Goal: Information Seeking & Learning: Check status

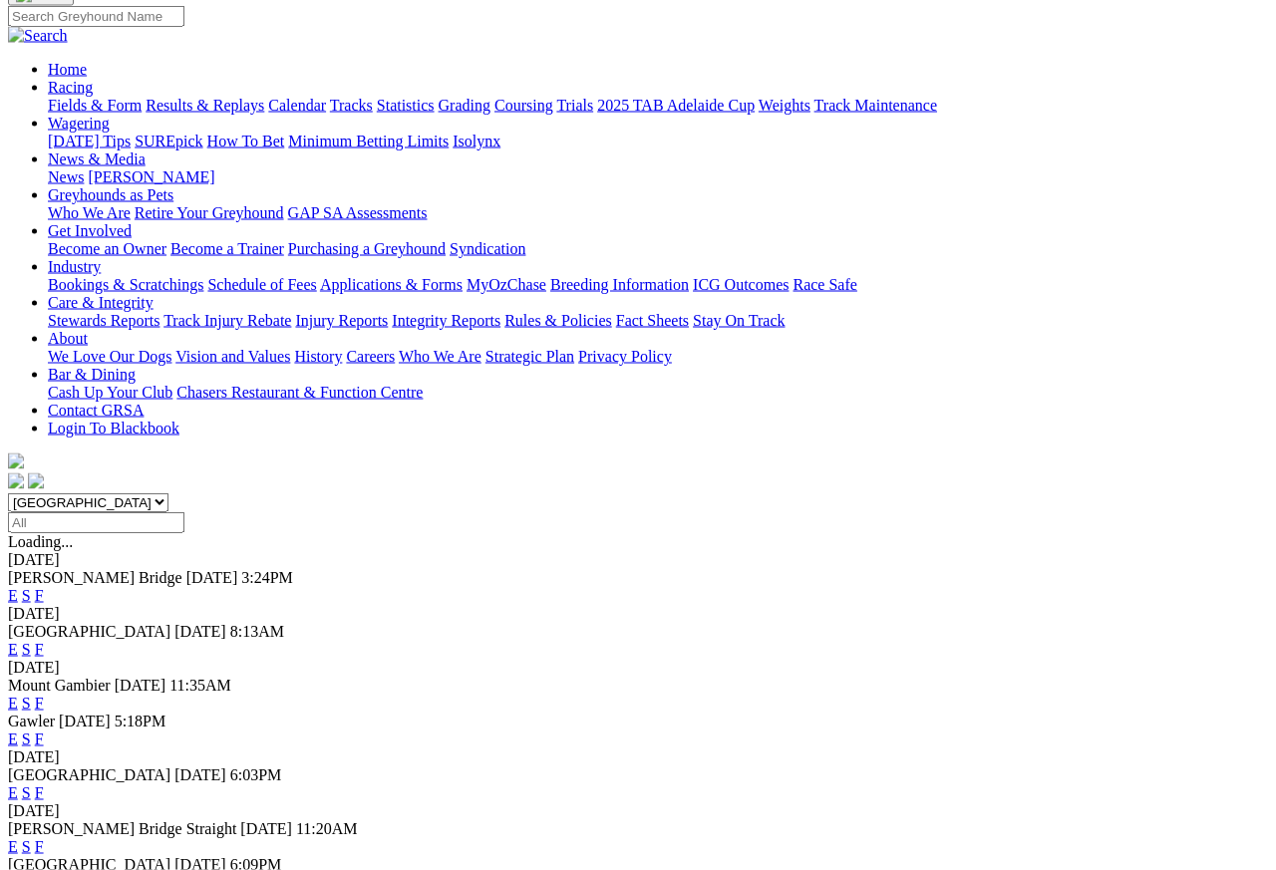
scroll to position [157, 0]
click at [44, 640] on link "F" at bounding box center [39, 648] width 9 height 17
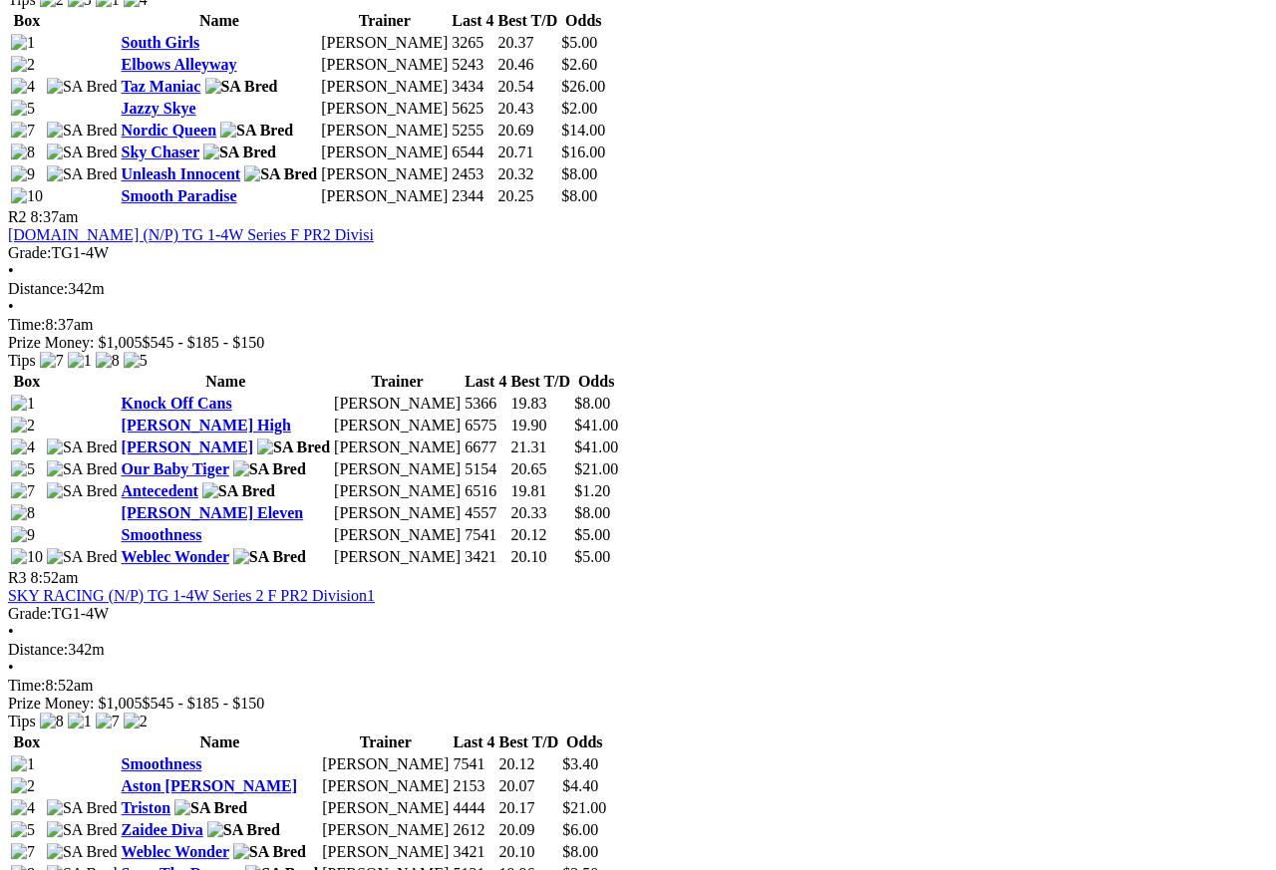
scroll to position [1156, 6]
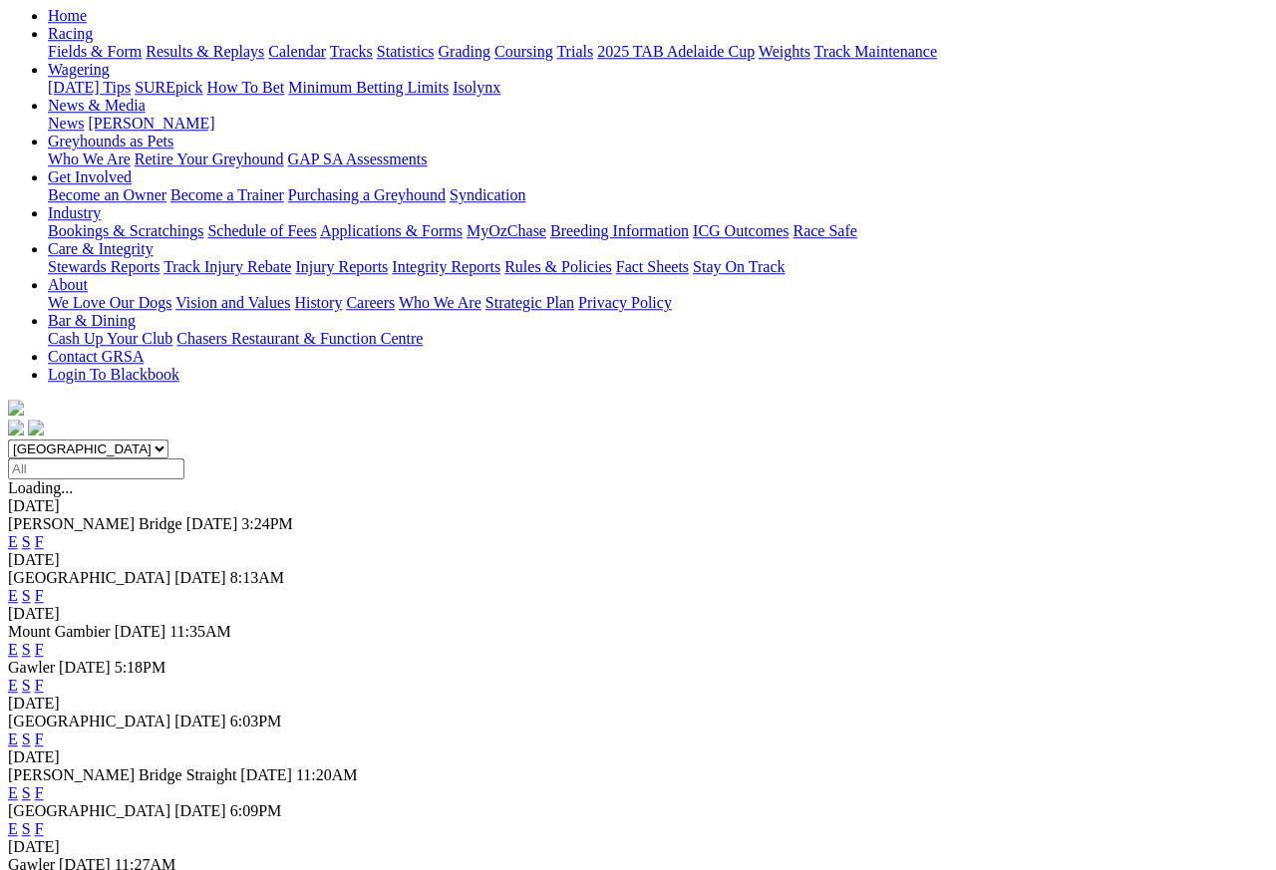
scroll to position [210, 0]
click at [44, 820] on link "F" at bounding box center [39, 828] width 9 height 17
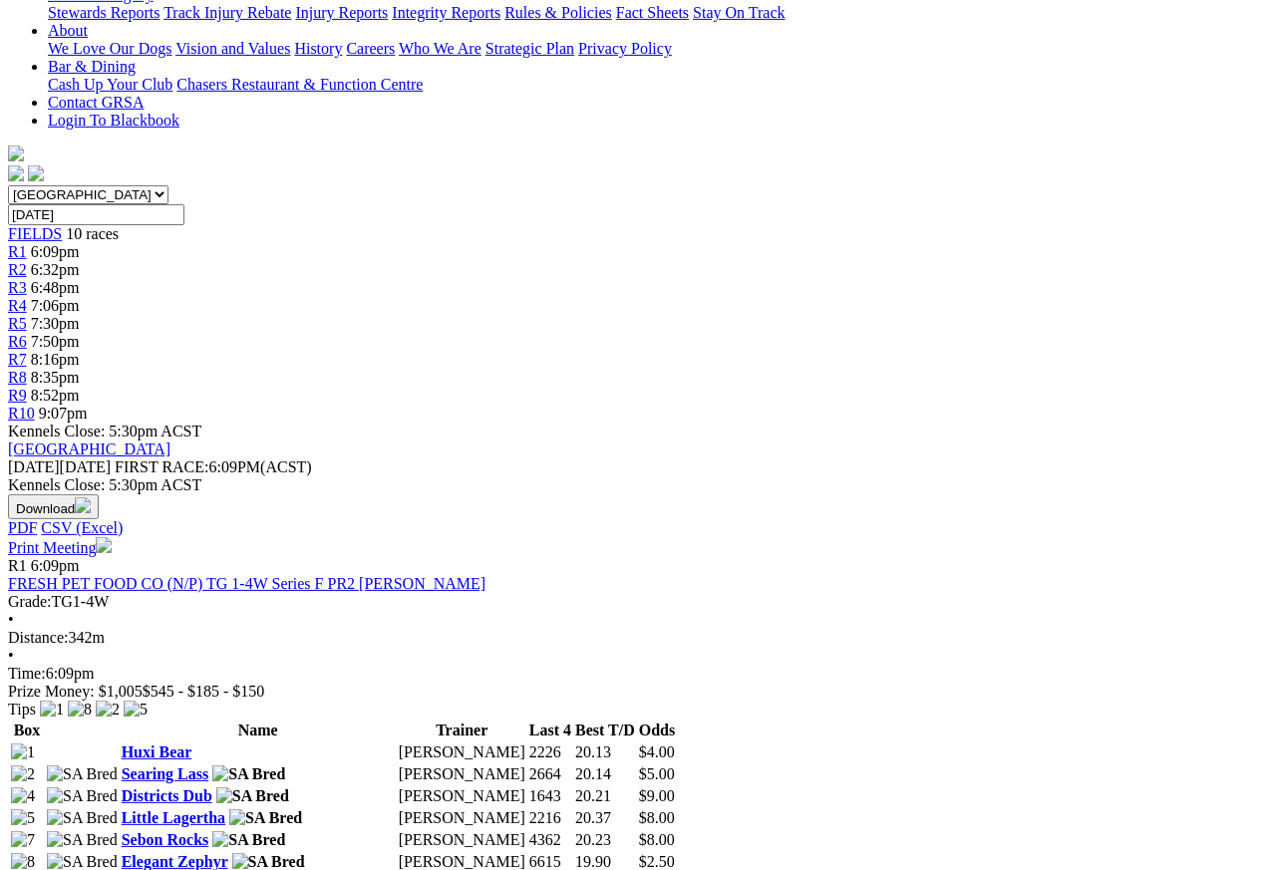
scroll to position [449, 0]
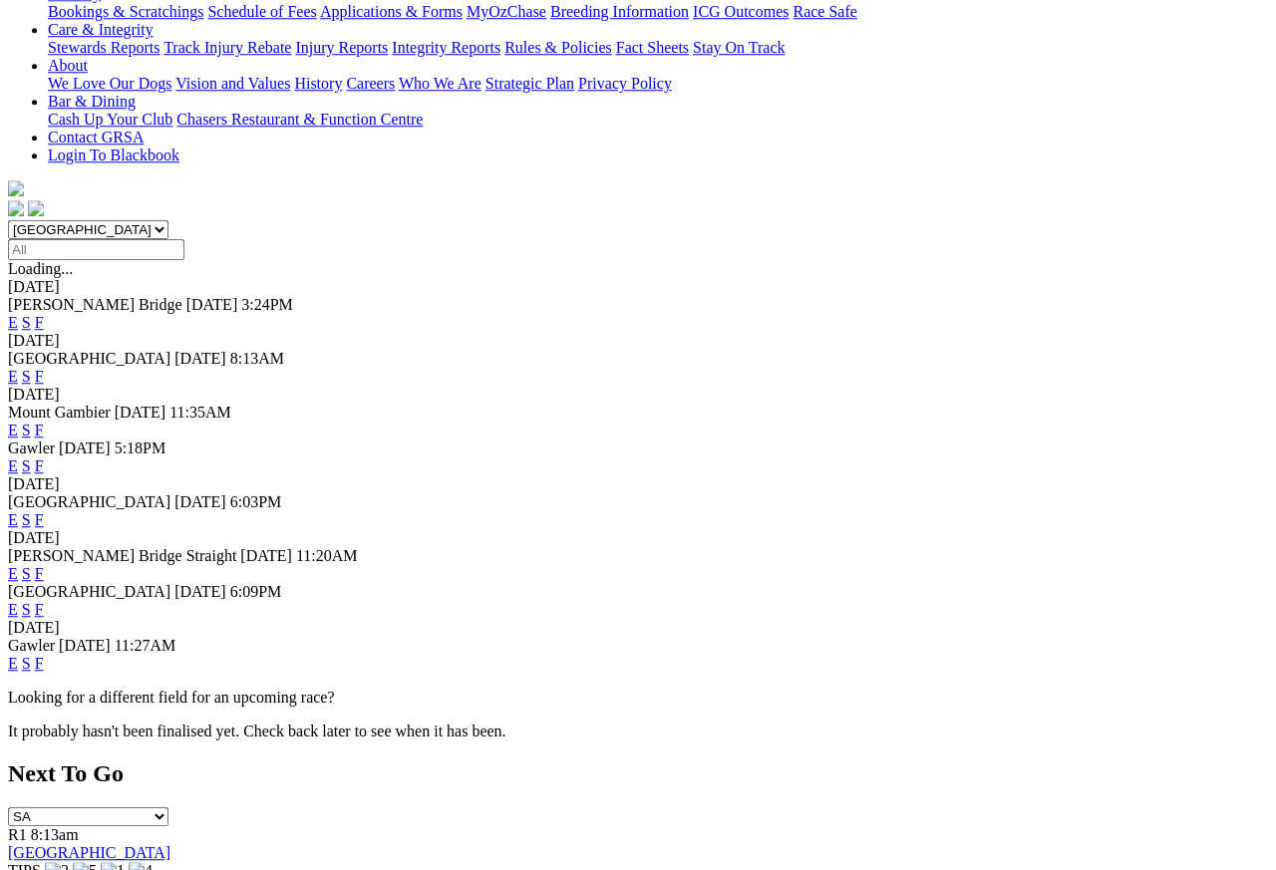
scroll to position [442, 0]
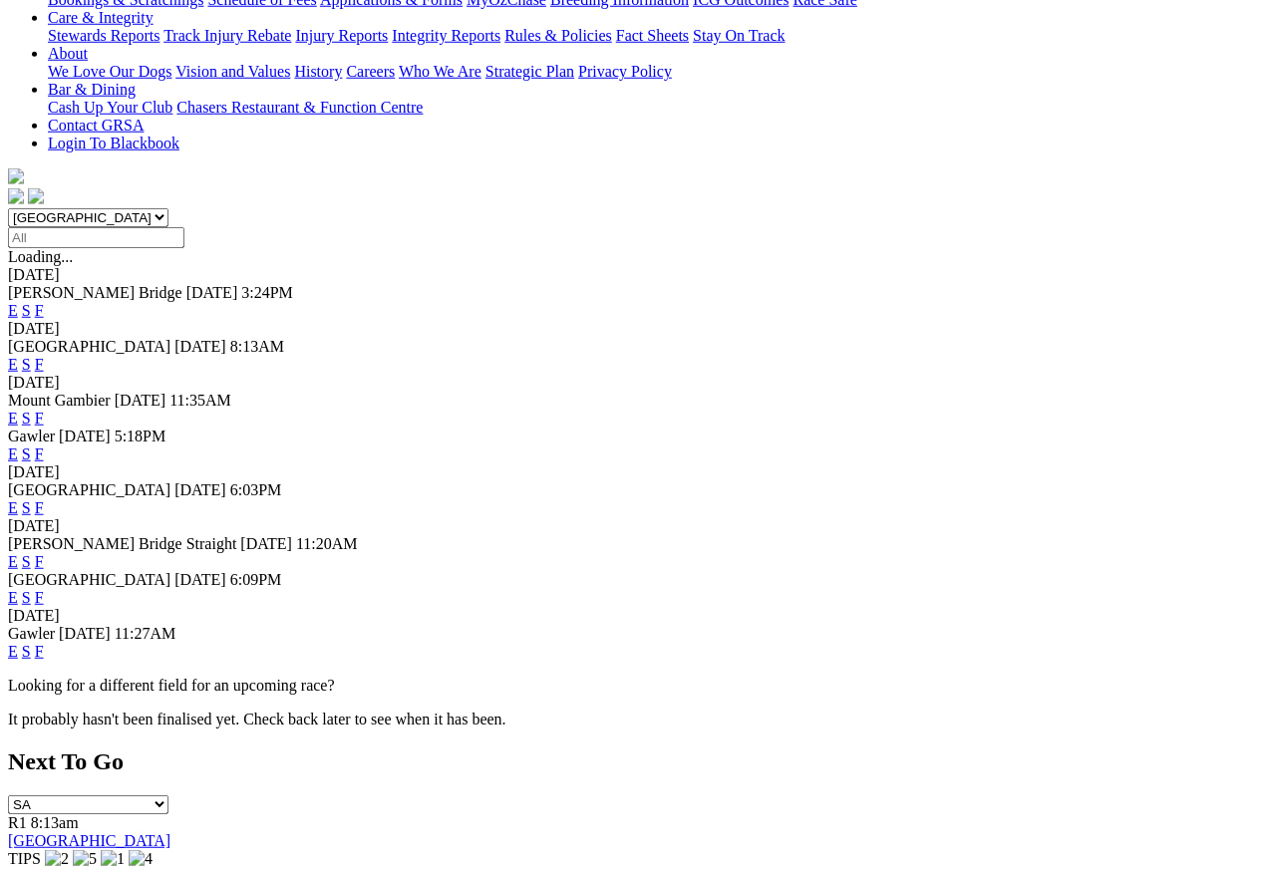
click at [44, 660] on link "F" at bounding box center [39, 651] width 9 height 17
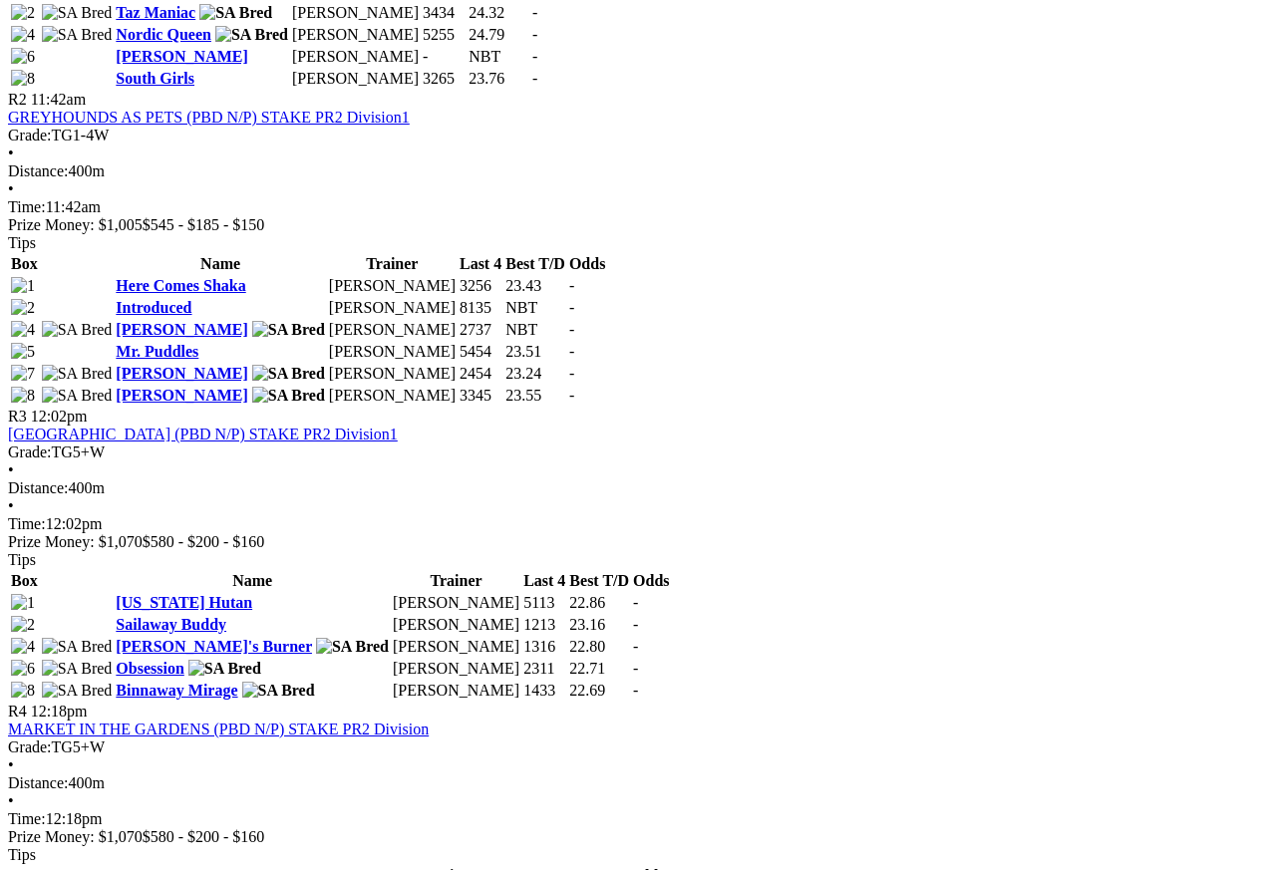
scroll to position [1217, 0]
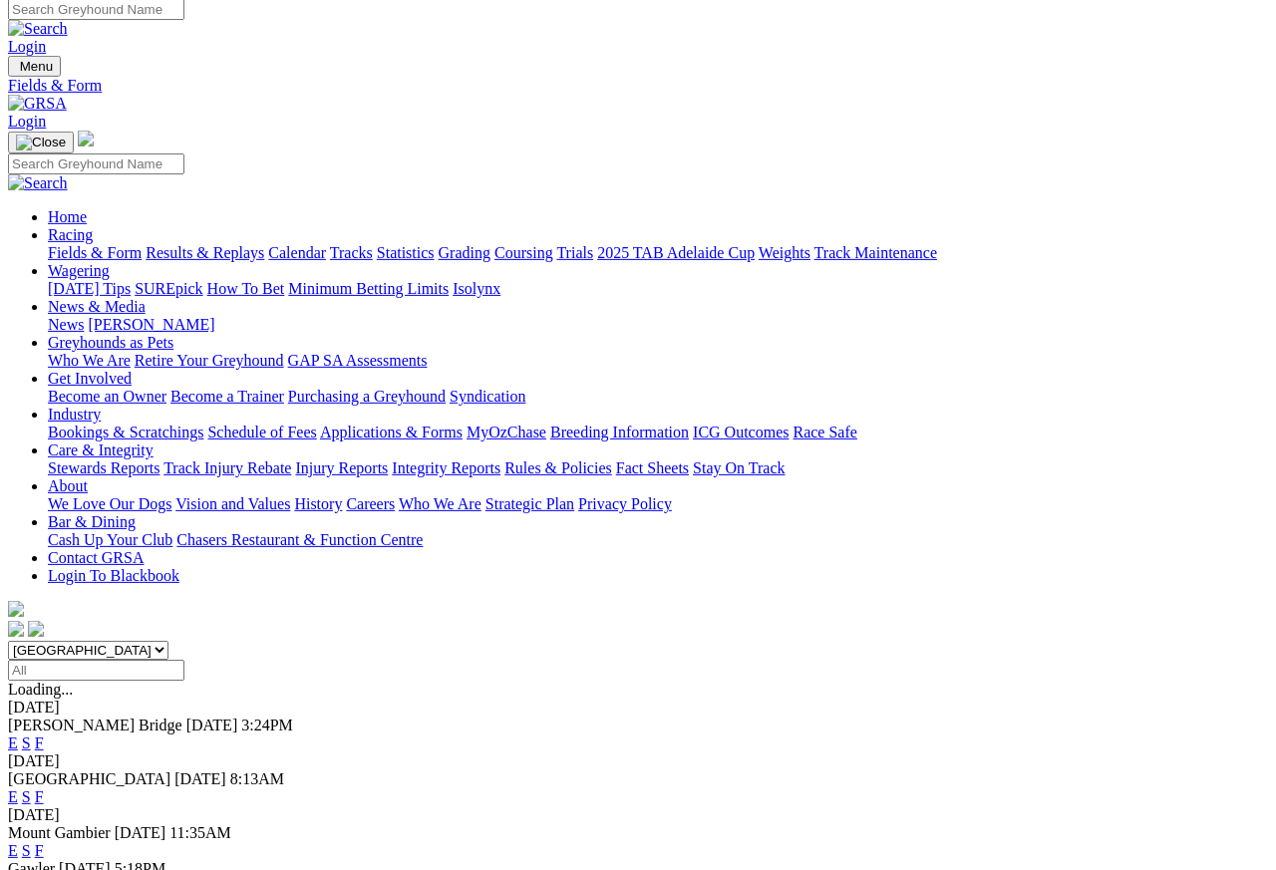
scroll to position [9, 0]
click at [242, 244] on link "Results & Replays" at bounding box center [205, 252] width 119 height 17
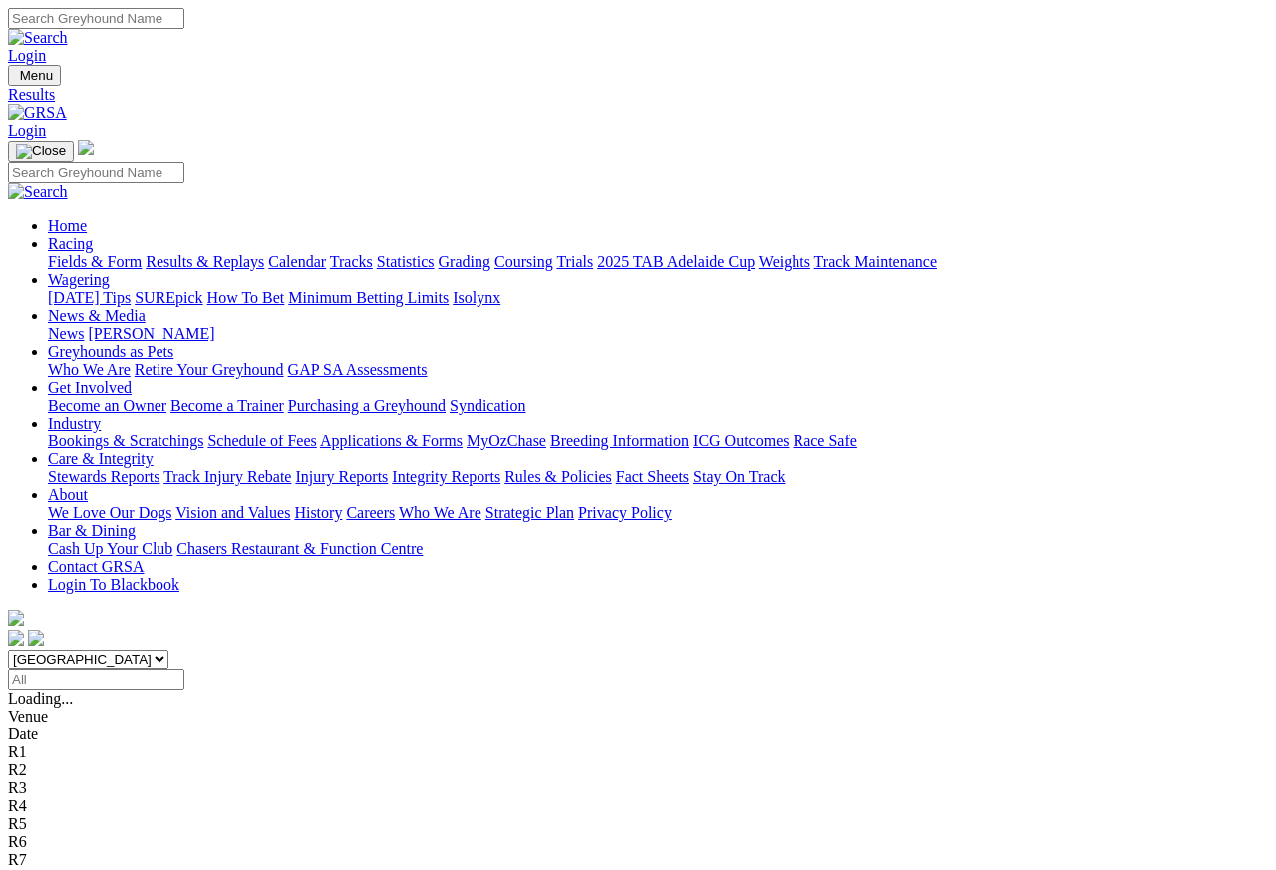
scroll to position [9, 0]
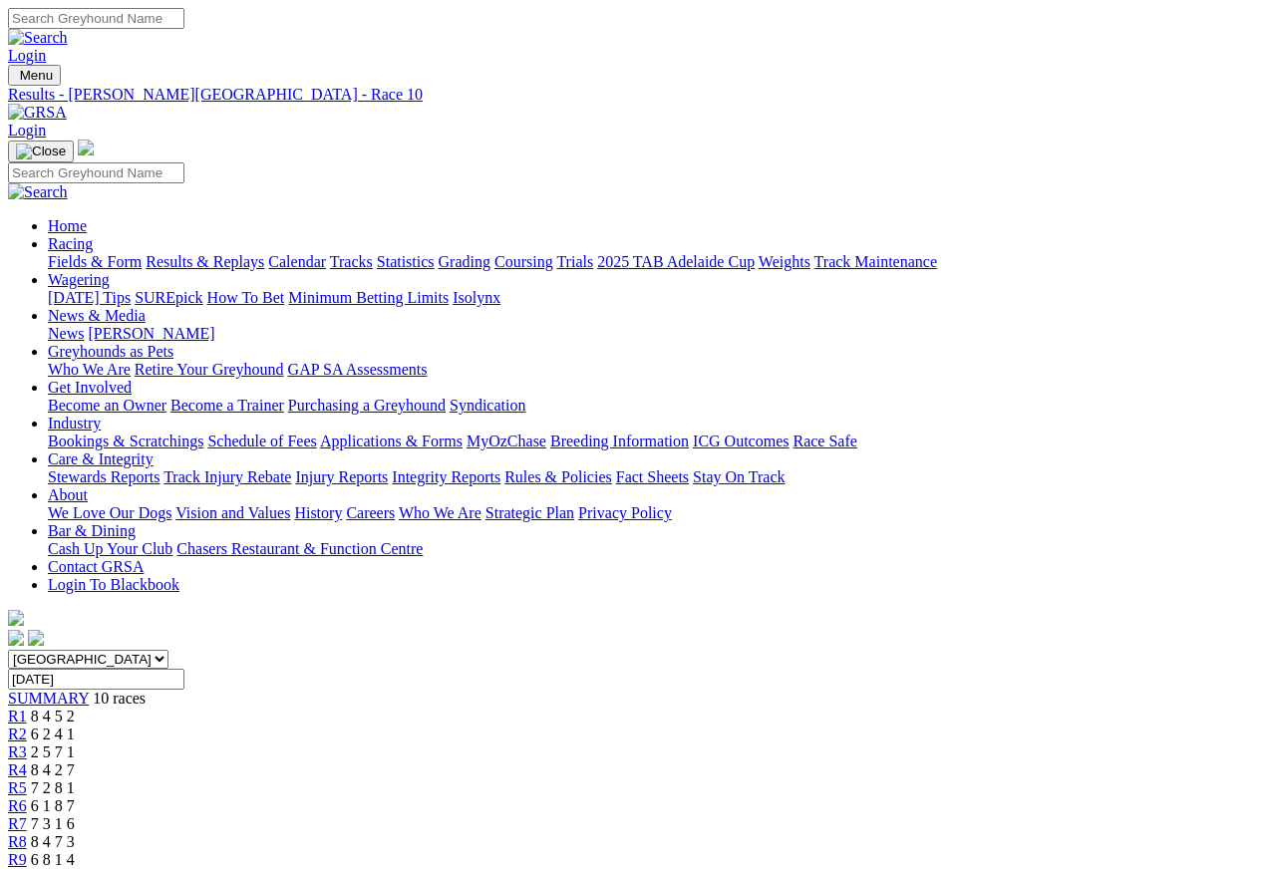
scroll to position [9, 0]
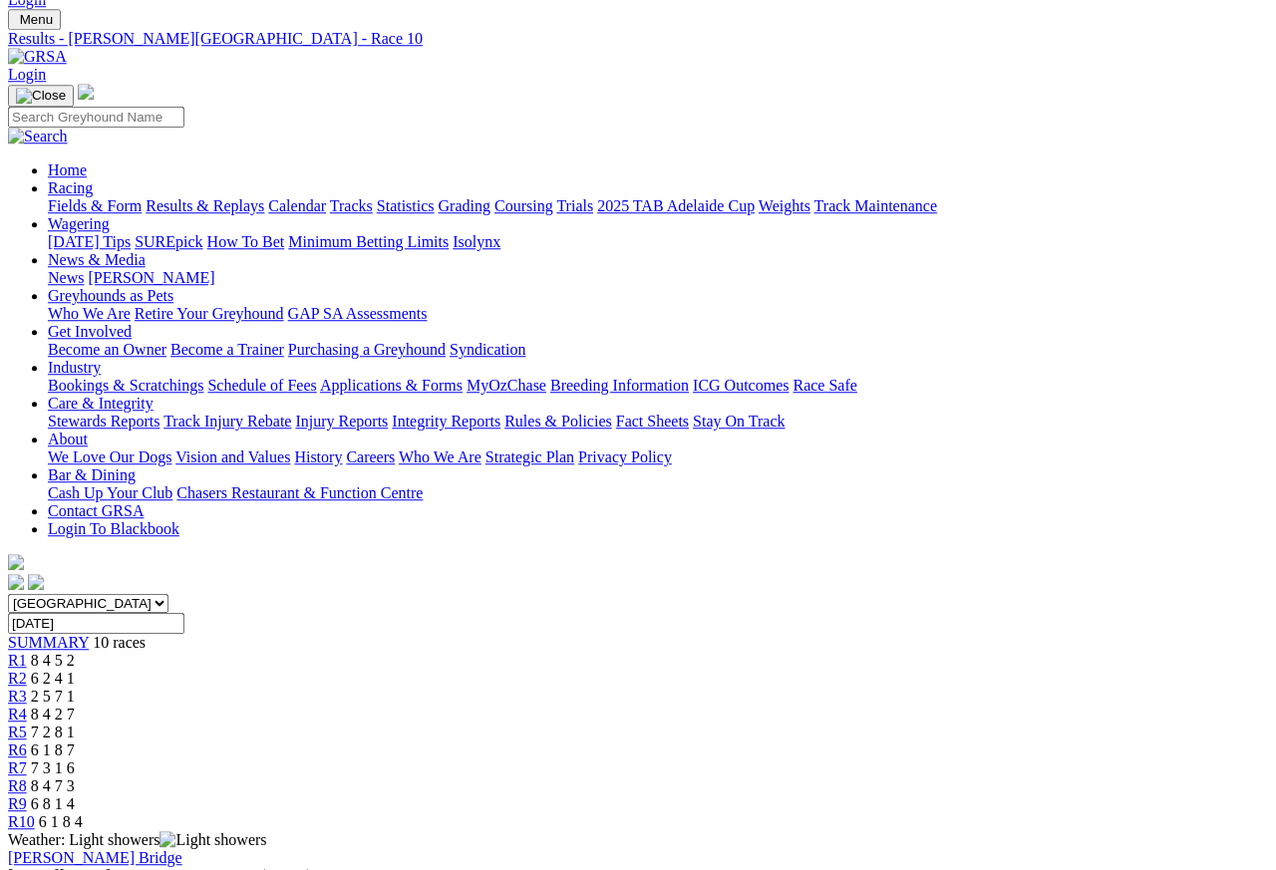
scroll to position [55, 0]
click at [27, 796] on link "R9" at bounding box center [17, 804] width 19 height 17
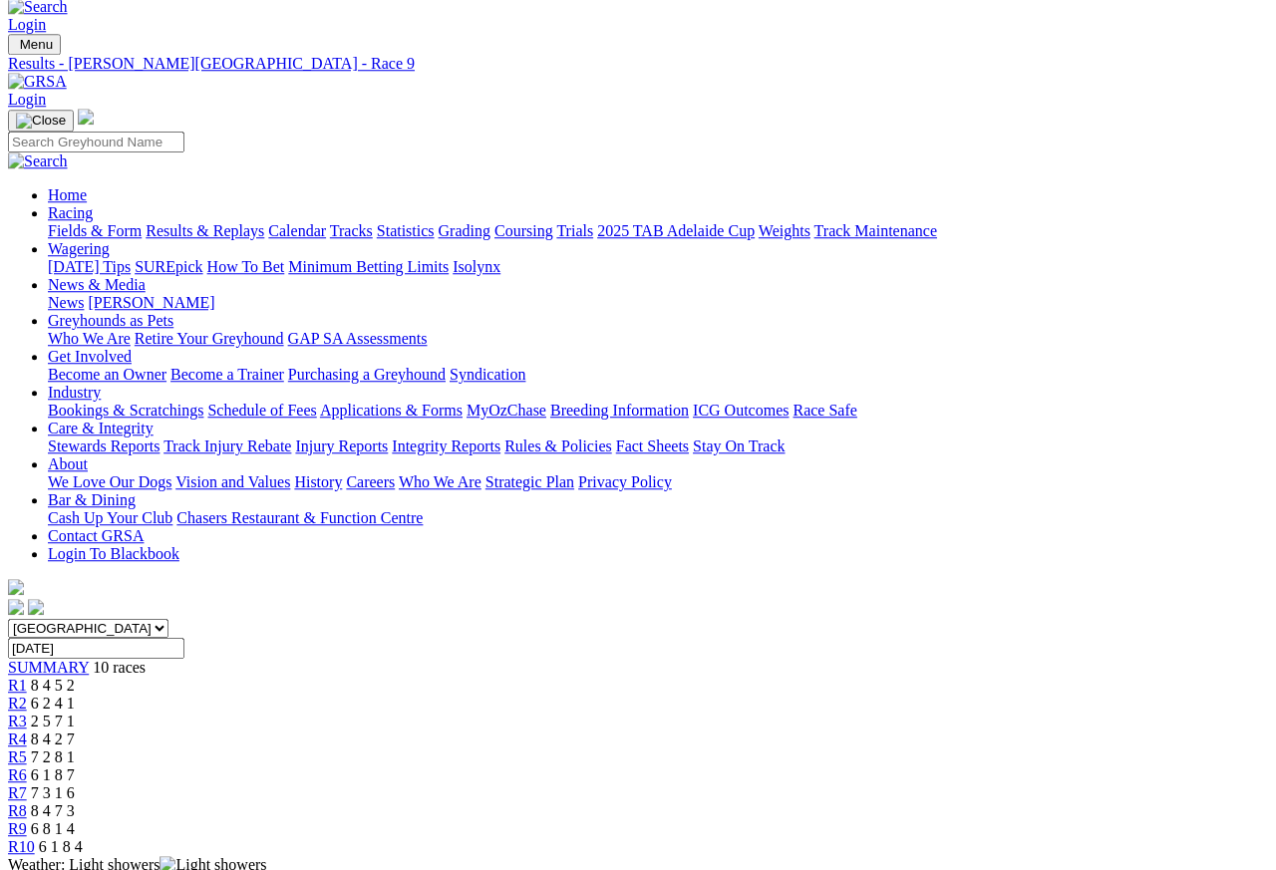
scroll to position [31, 0]
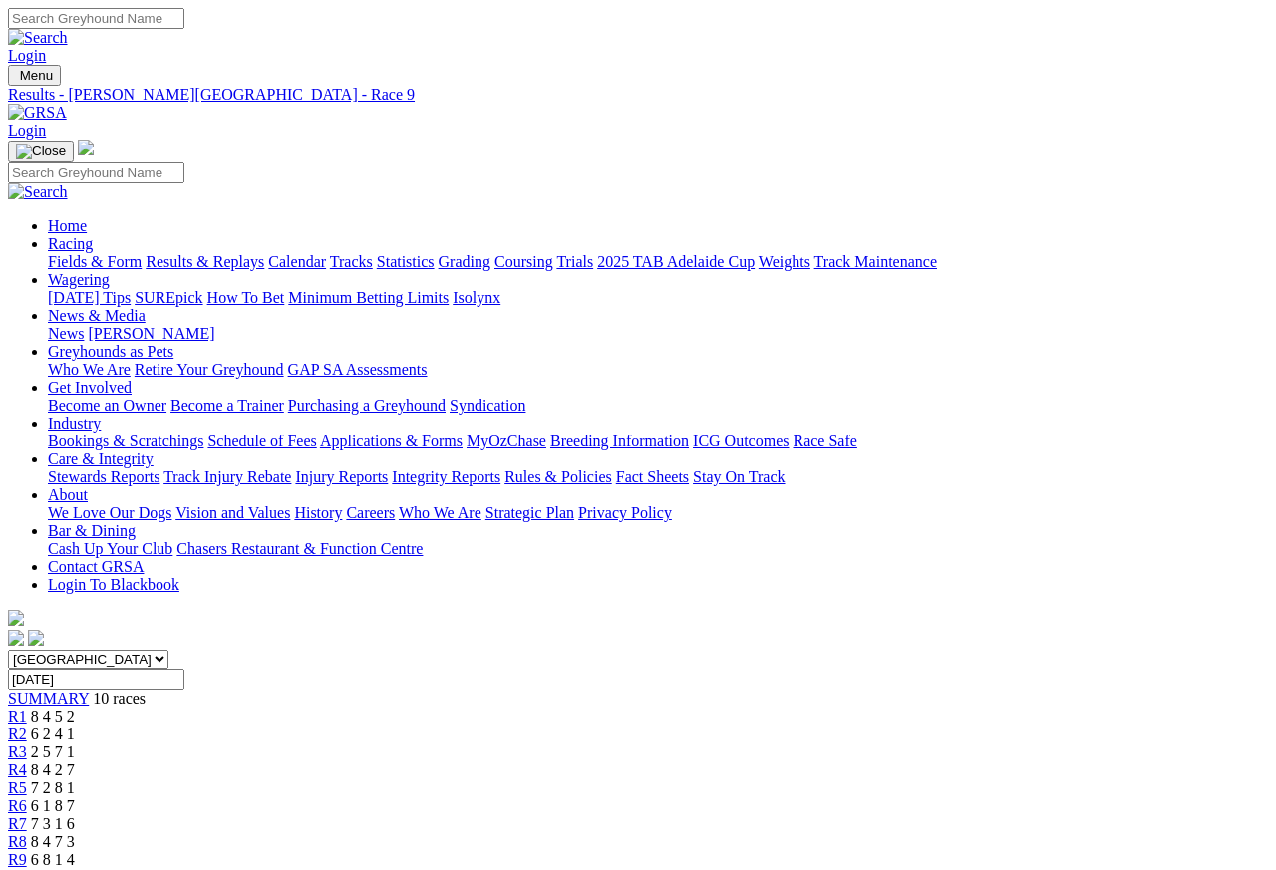
scroll to position [9, 0]
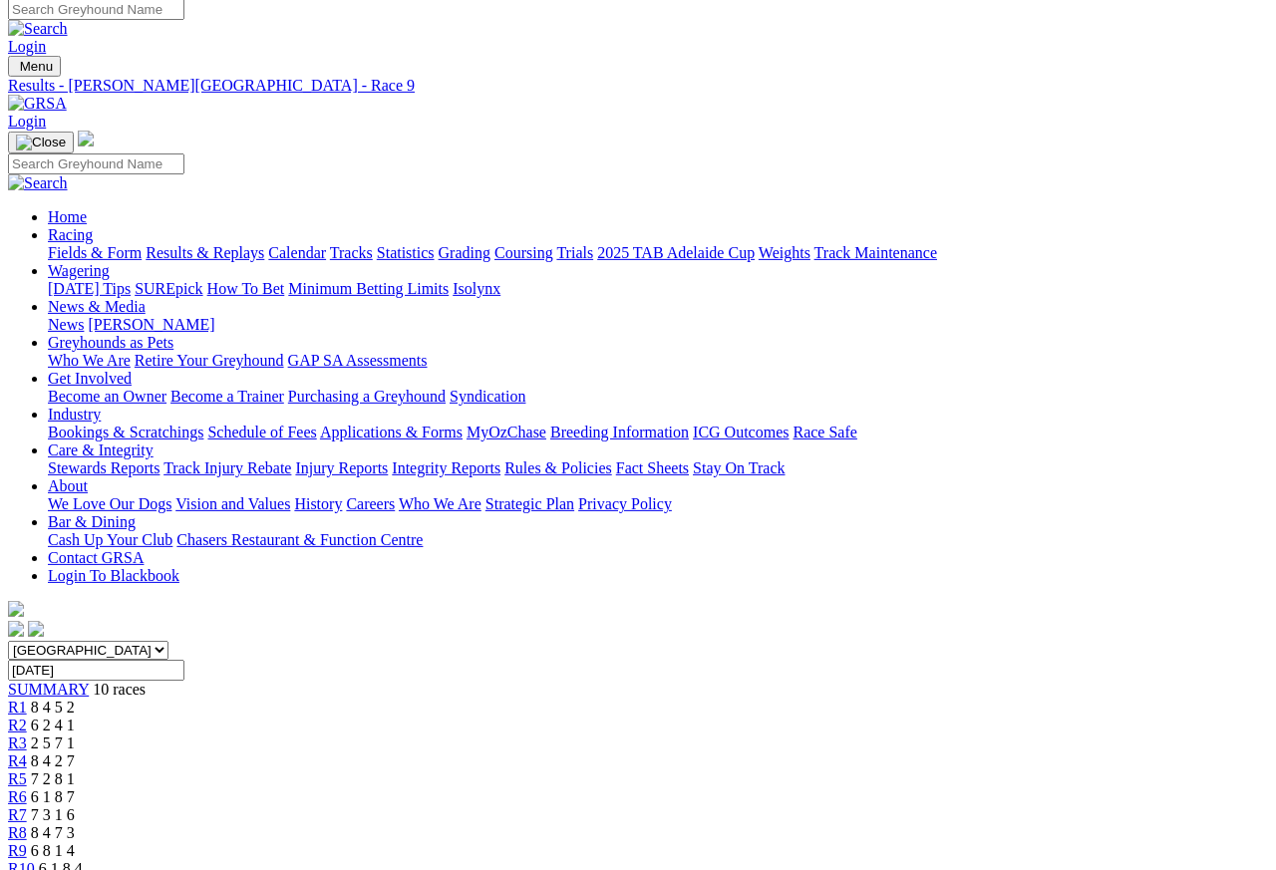
click at [27, 824] on link "R8" at bounding box center [17, 832] width 19 height 17
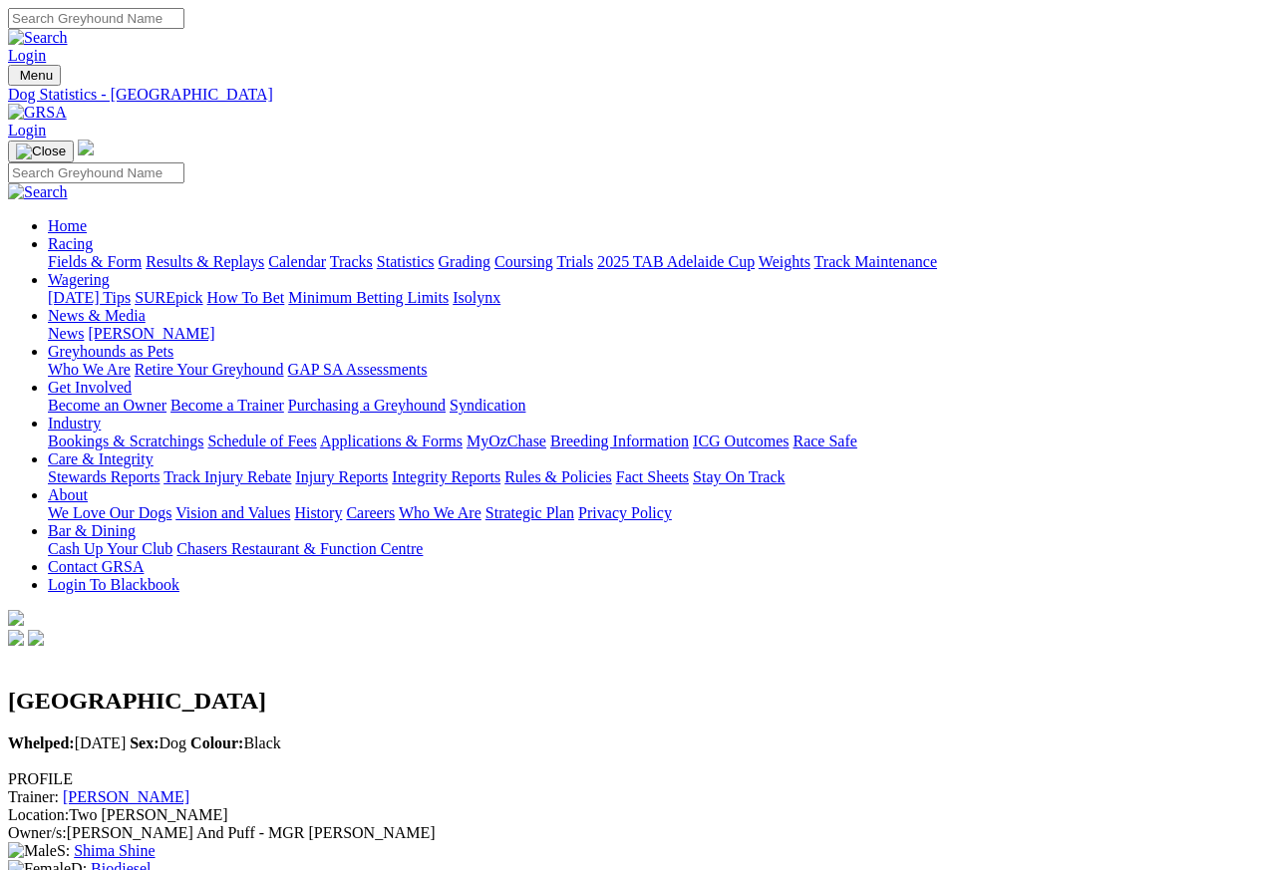
scroll to position [9, 0]
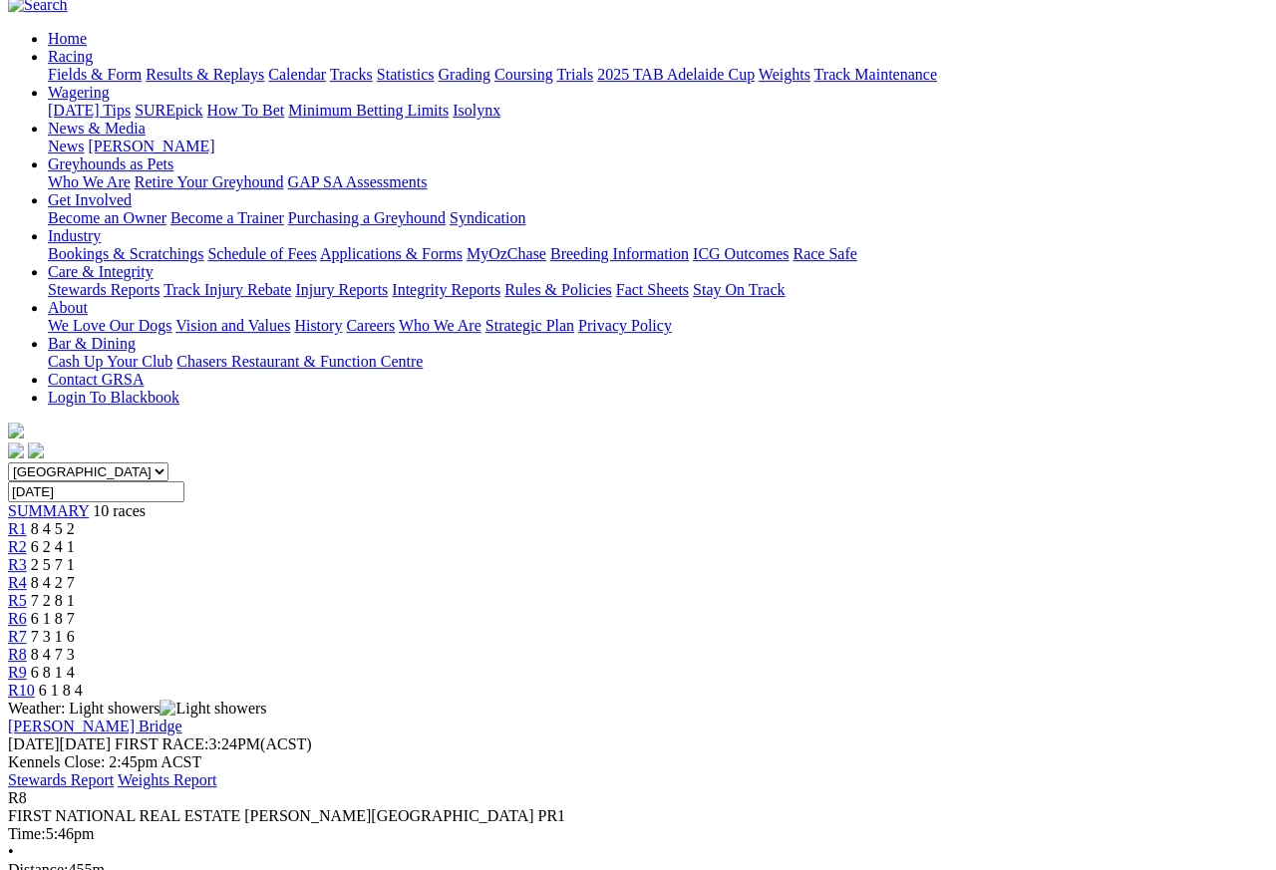
scroll to position [187, 0]
click at [27, 628] on span "R7" at bounding box center [17, 636] width 19 height 17
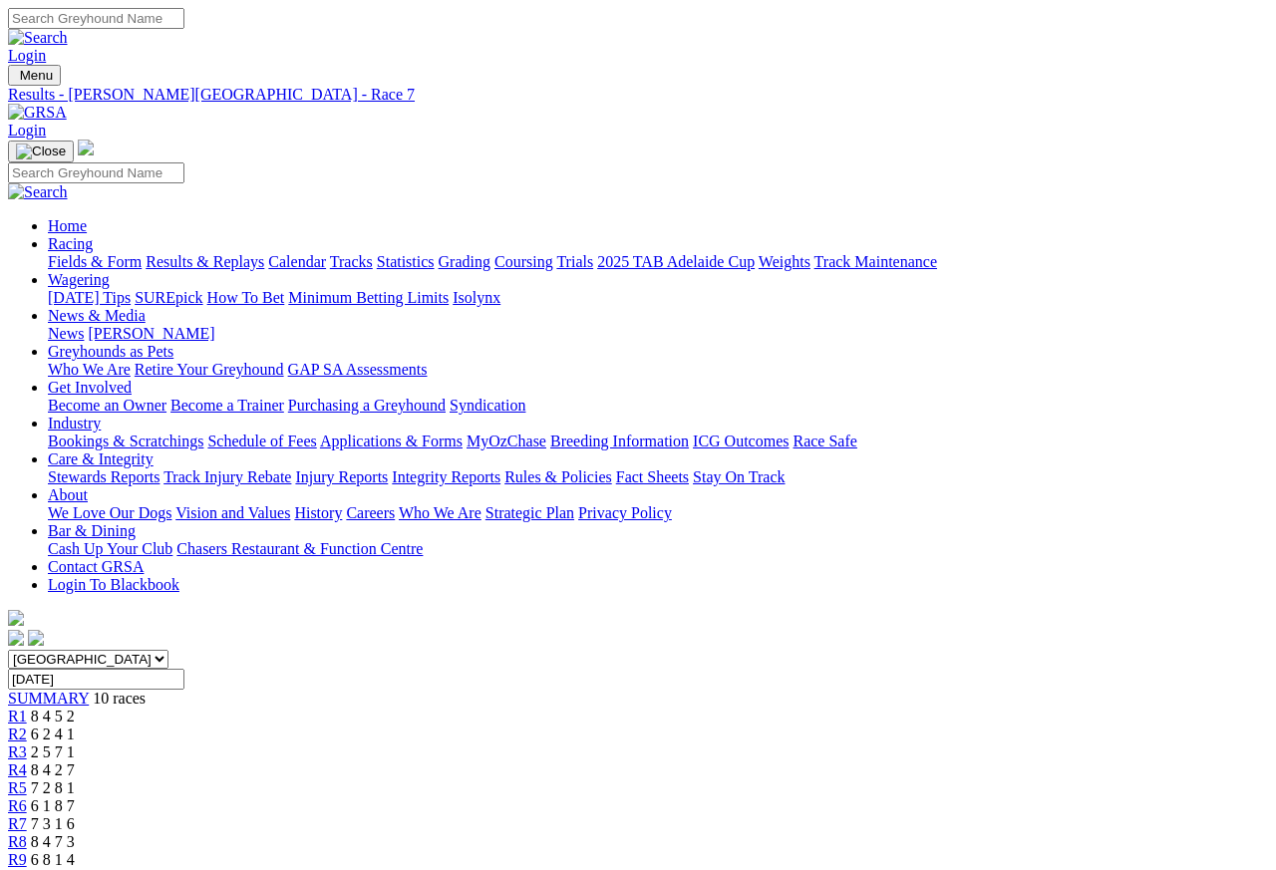
click at [27, 797] on span "R6" at bounding box center [17, 805] width 19 height 17
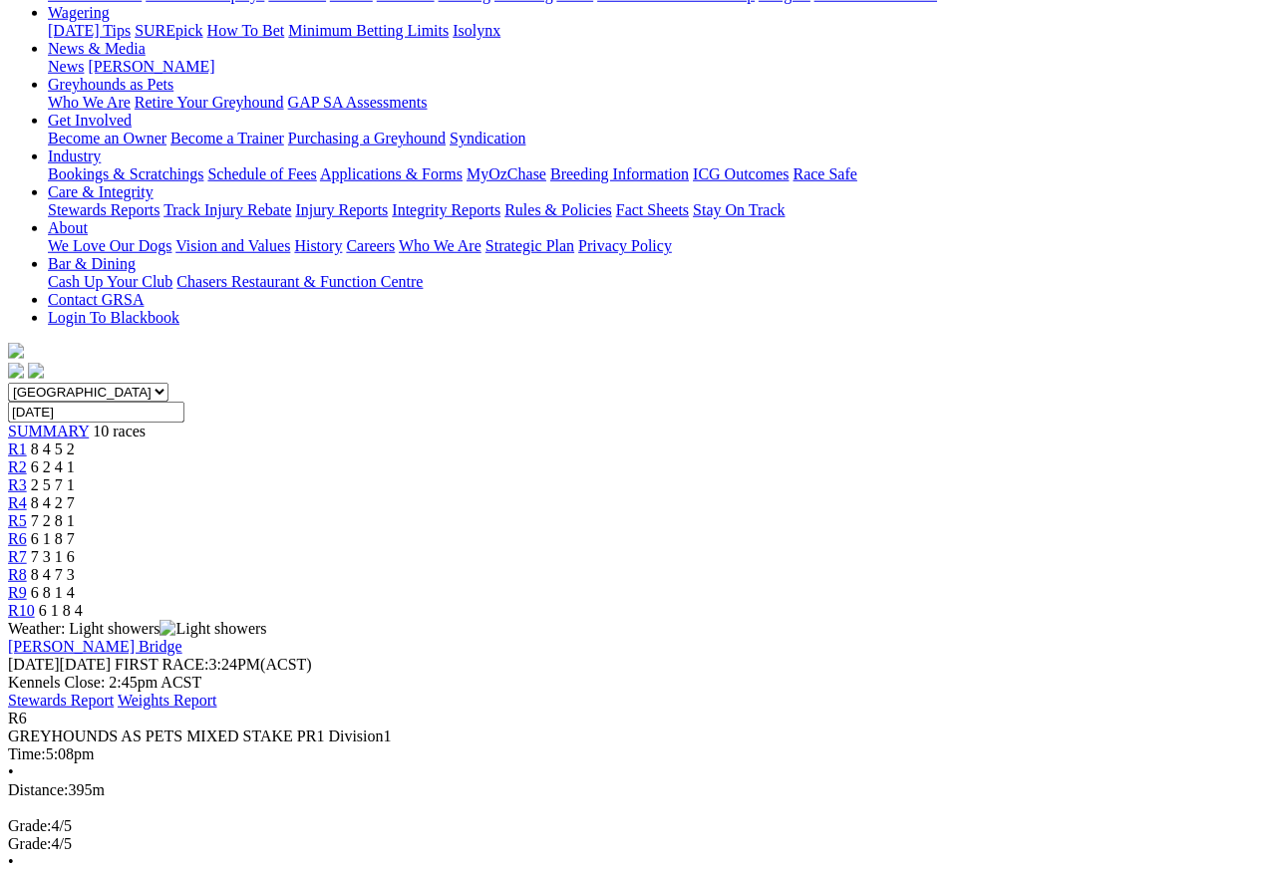
scroll to position [160, 0]
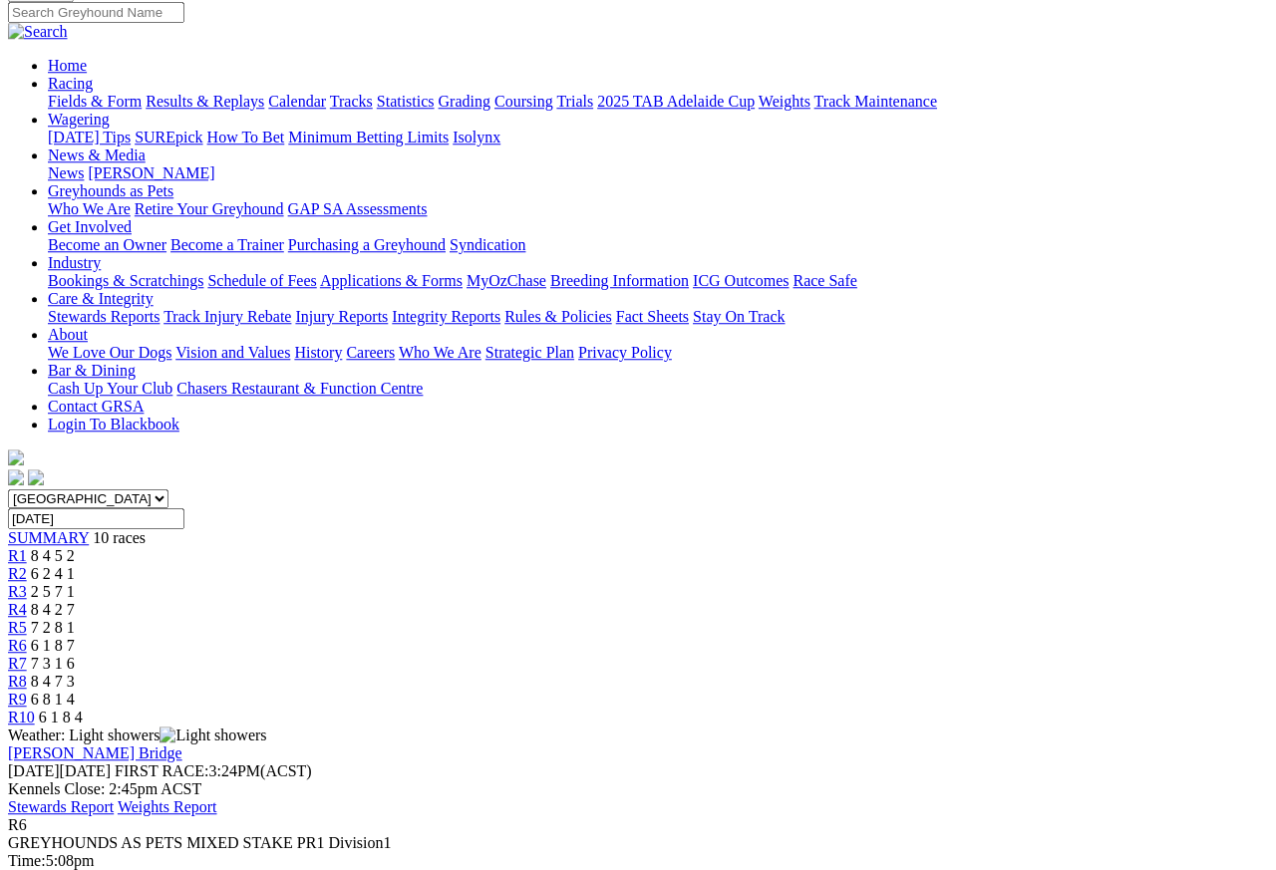
click at [75, 619] on span "7 2 8 1" at bounding box center [53, 627] width 44 height 17
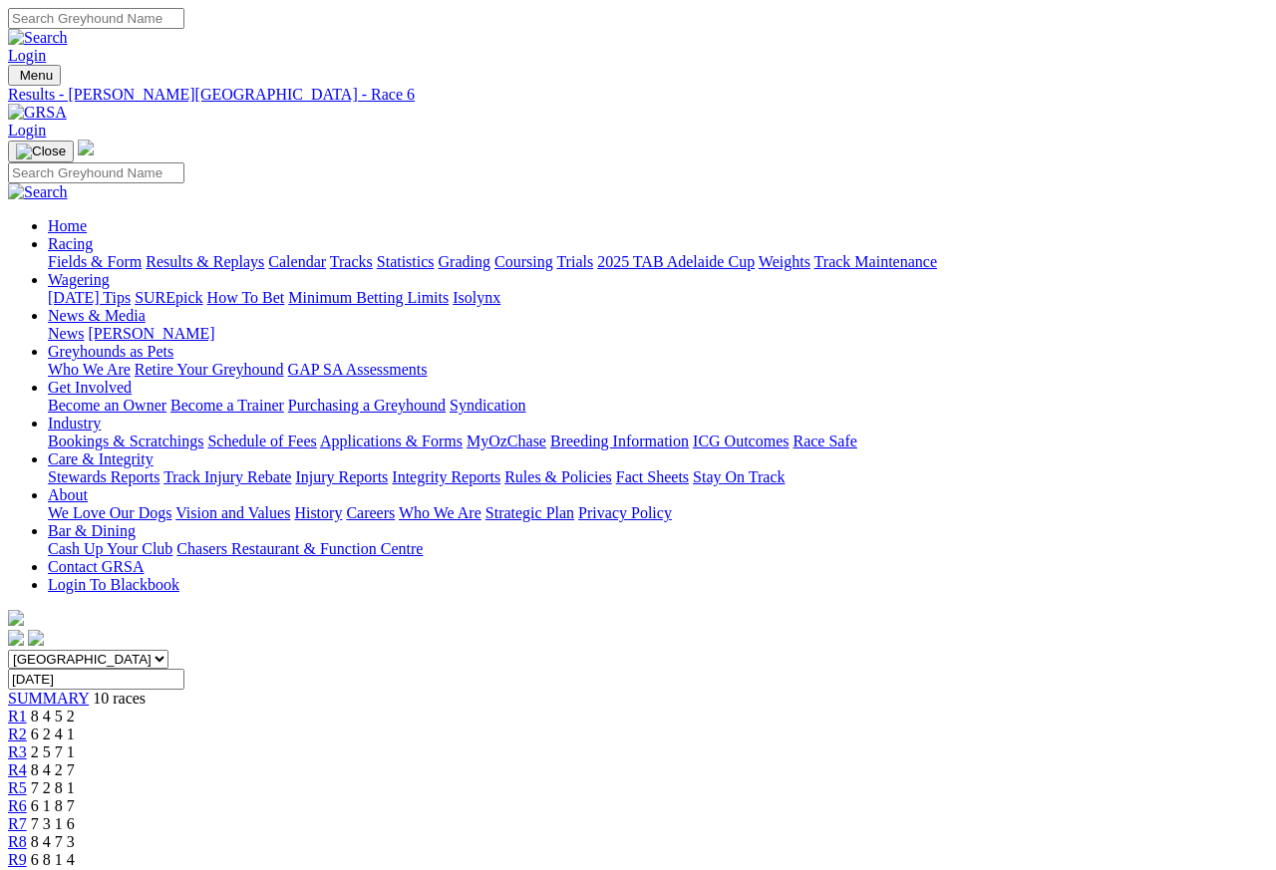
scroll to position [9, 0]
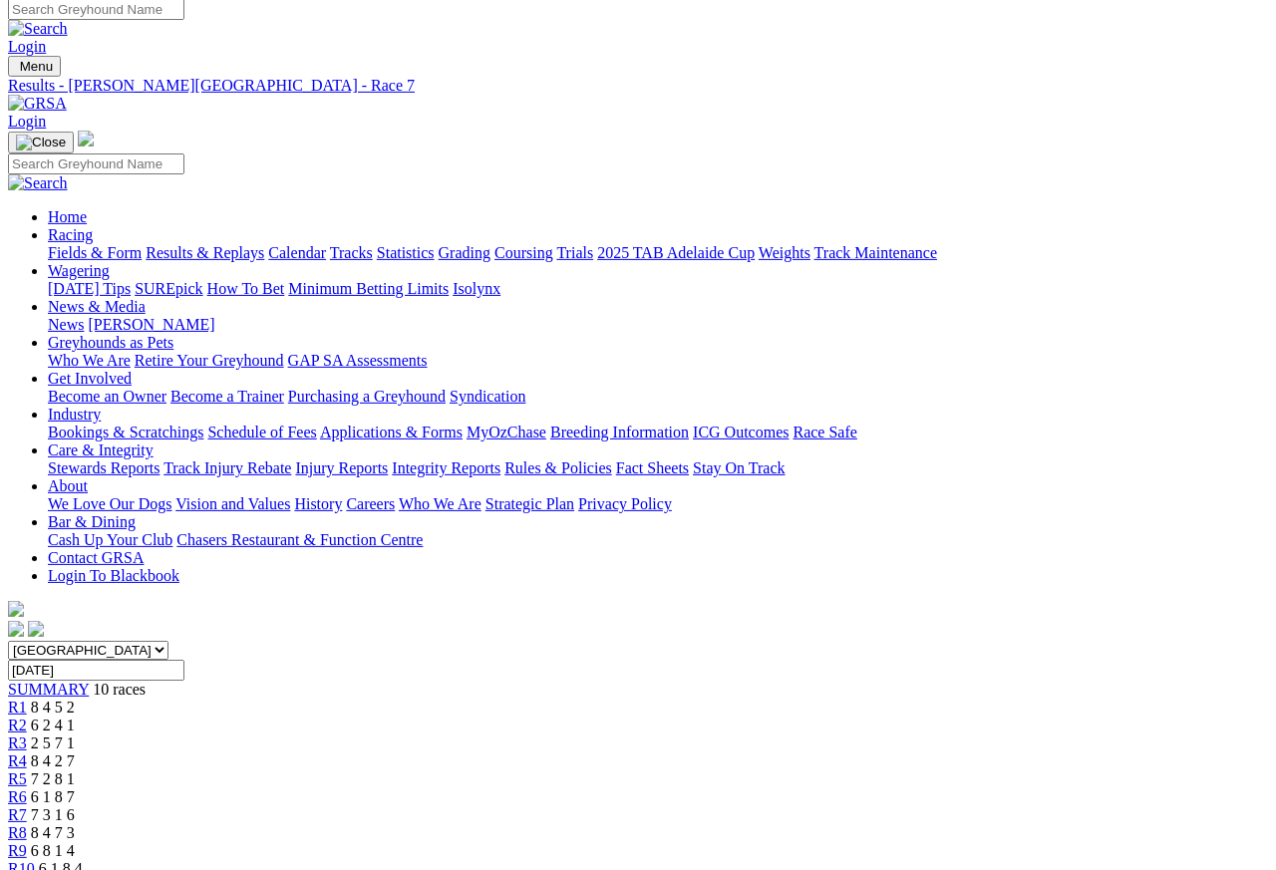
click at [27, 699] on span "R1" at bounding box center [17, 707] width 19 height 17
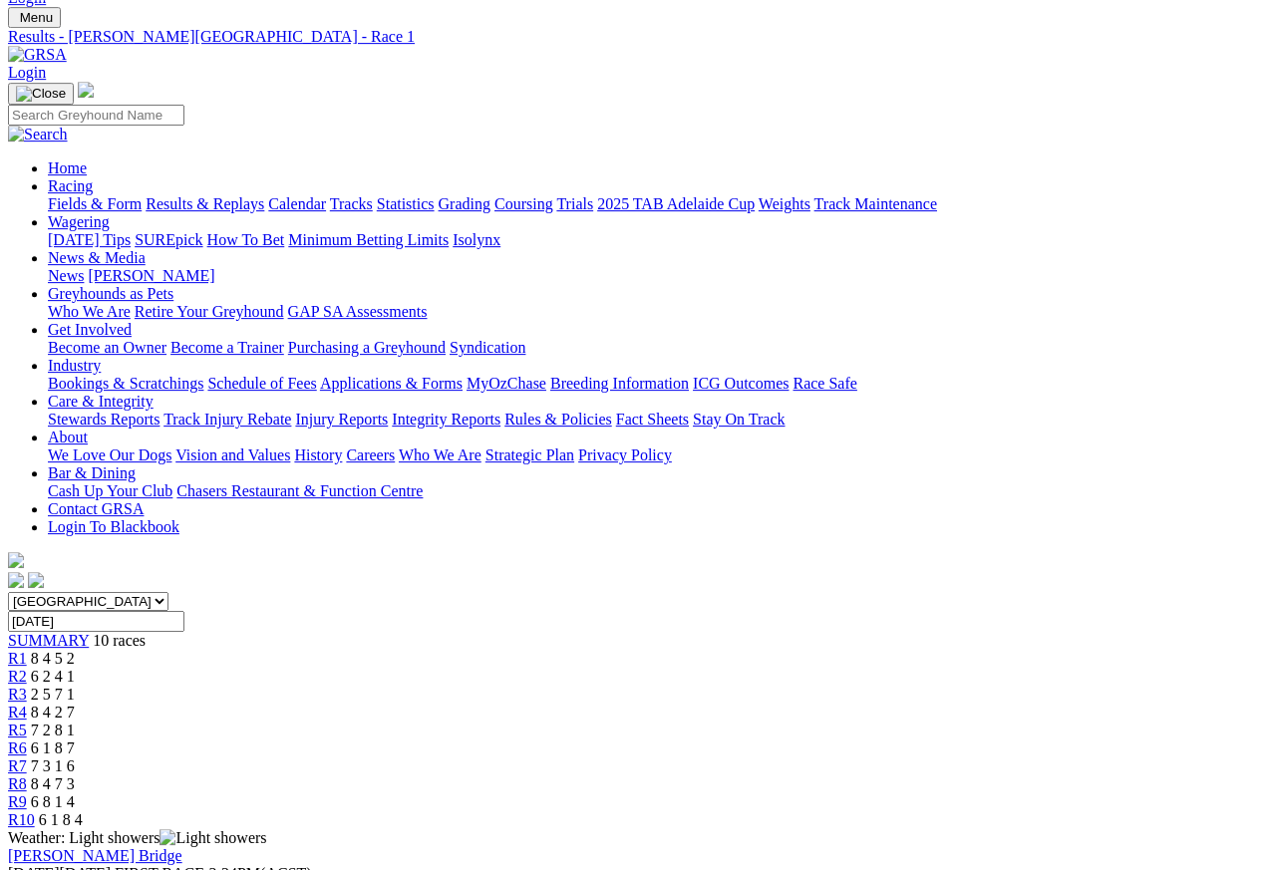
scroll to position [56, 0]
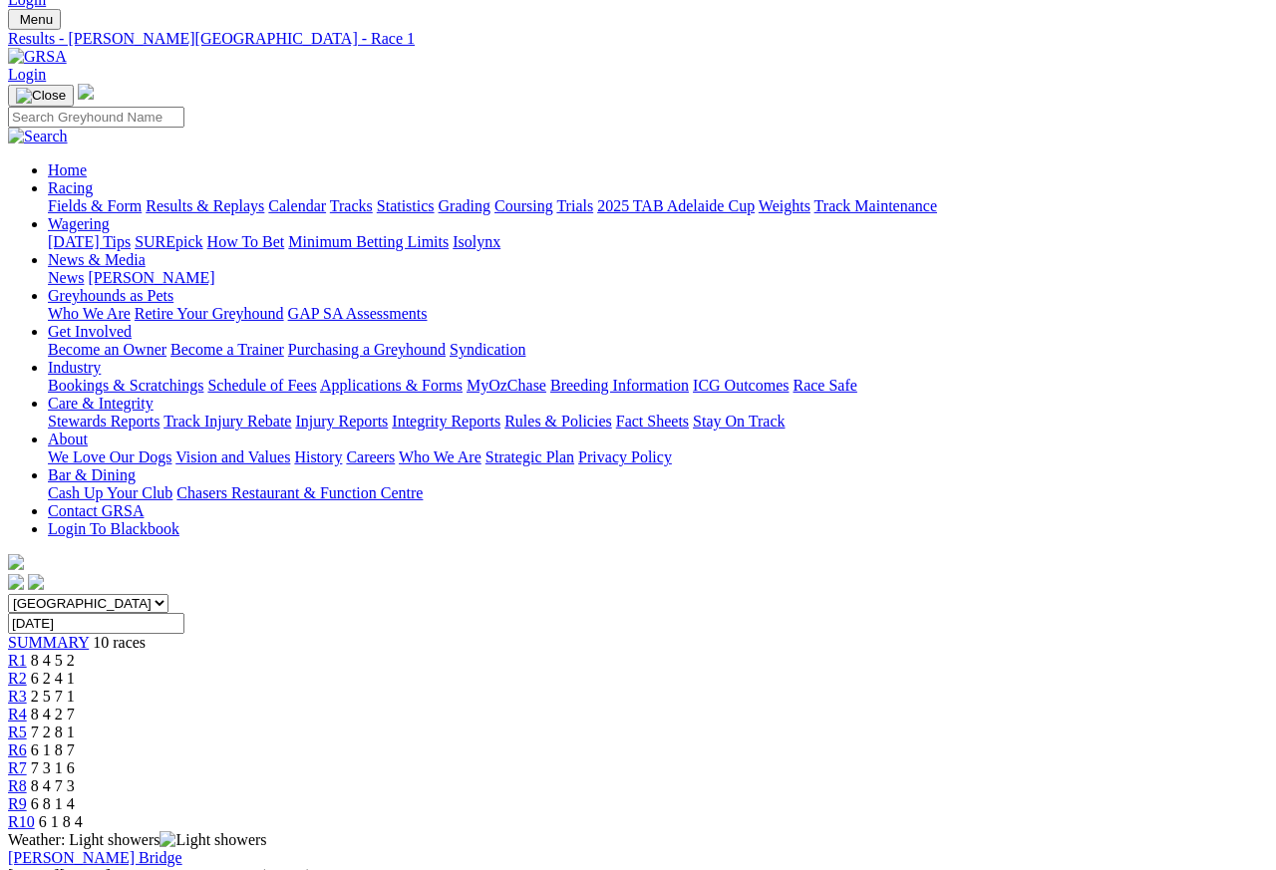
click at [27, 670] on link "R2" at bounding box center [17, 678] width 19 height 17
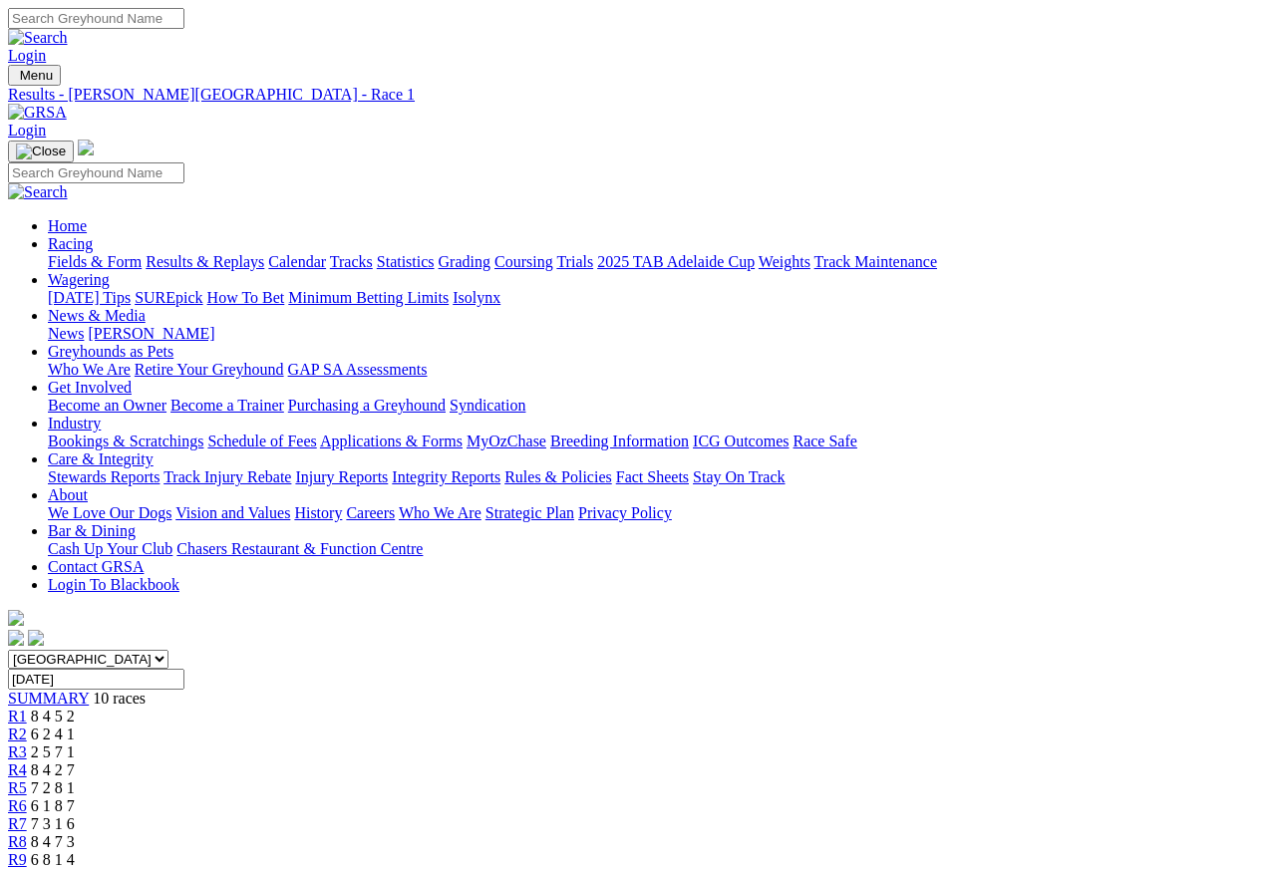
scroll to position [9, 0]
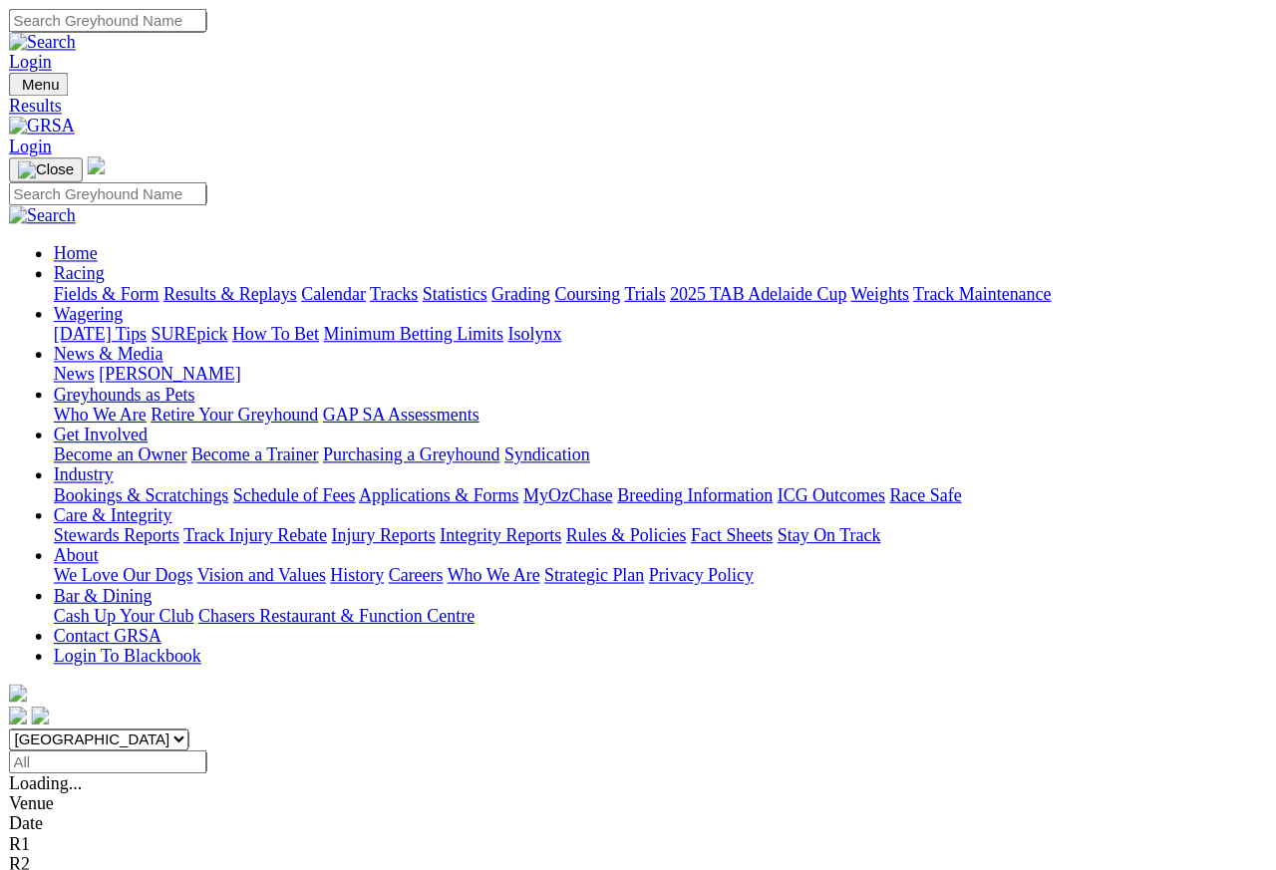
scroll to position [9, 0]
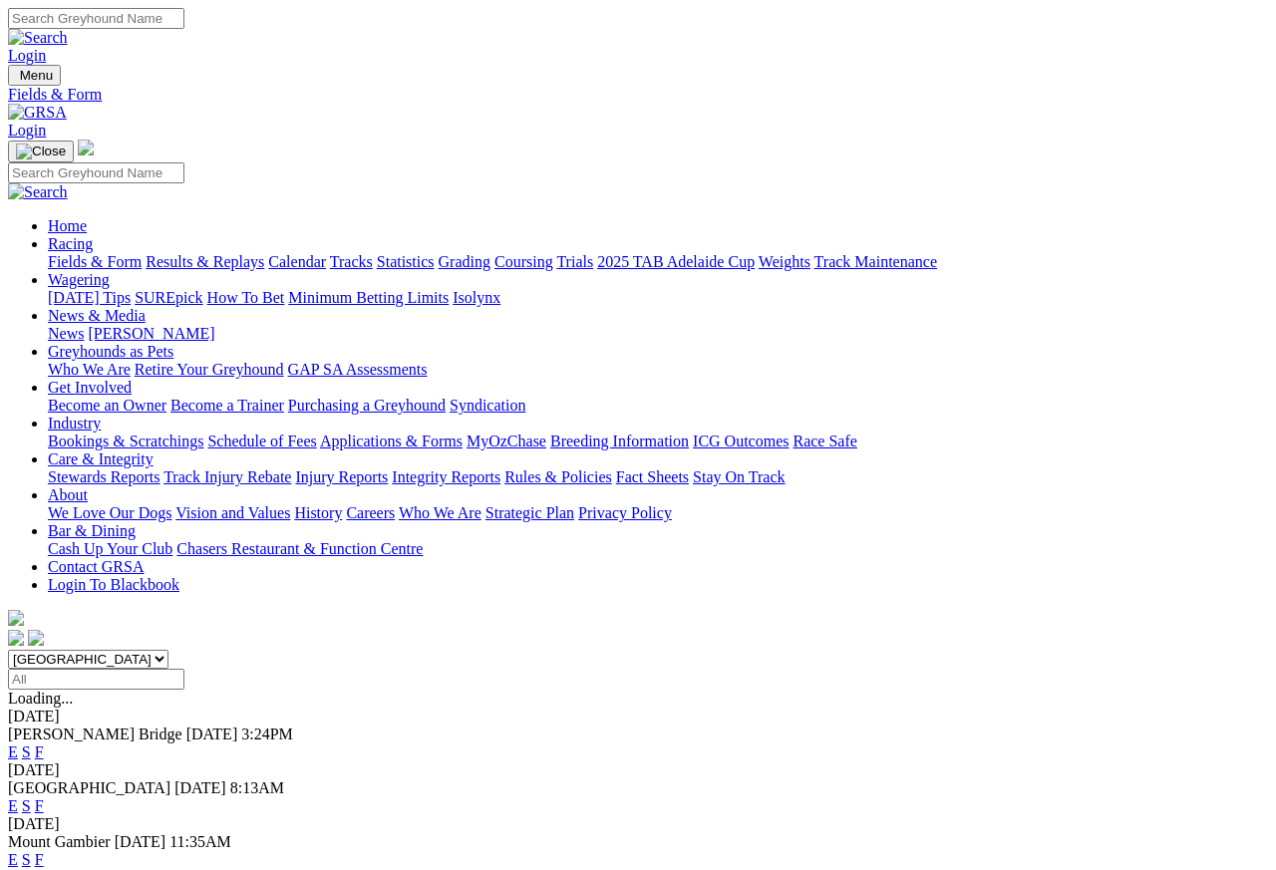
scroll to position [9, 0]
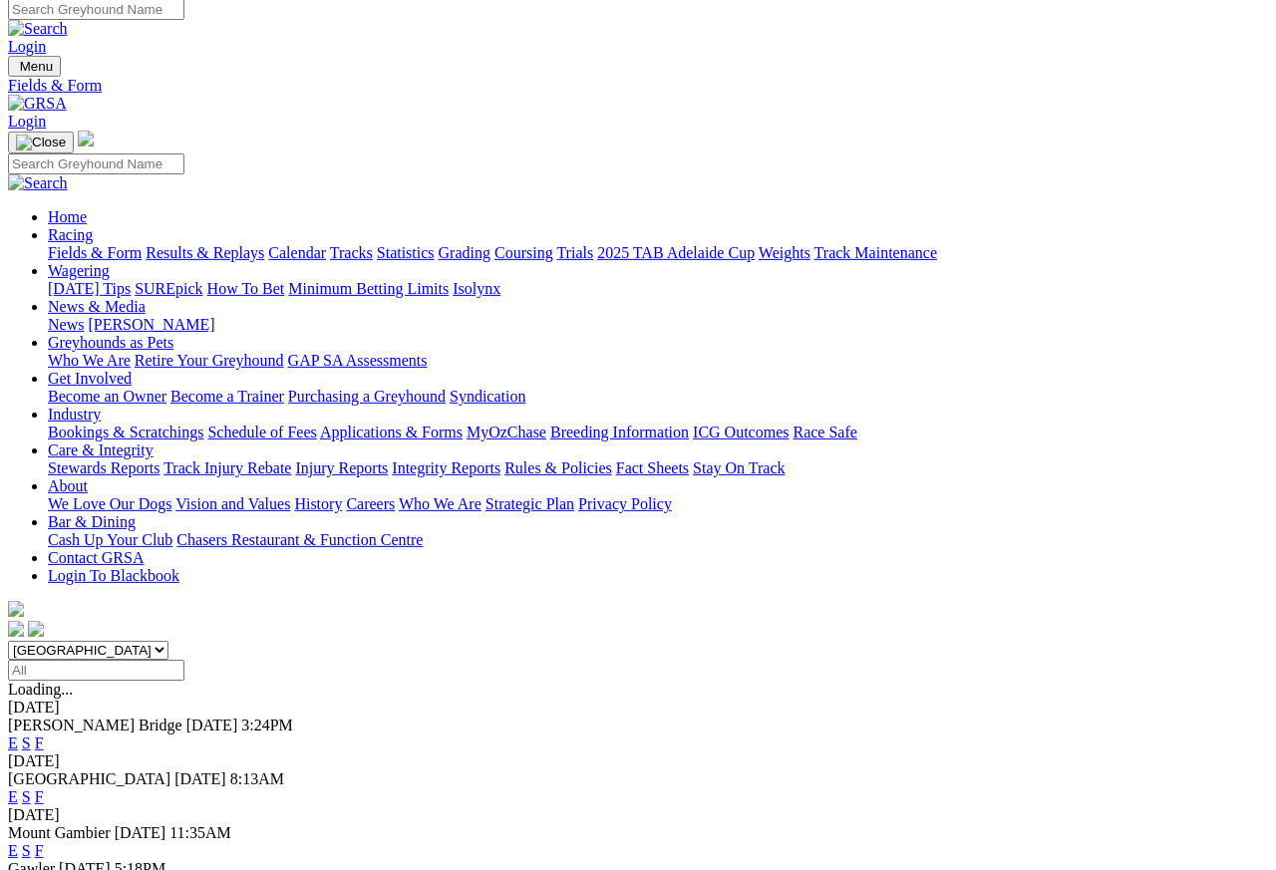
click at [154, 442] on link "Care & Integrity" at bounding box center [101, 450] width 106 height 17
click at [500, 460] on link "Integrity Reports" at bounding box center [446, 468] width 109 height 17
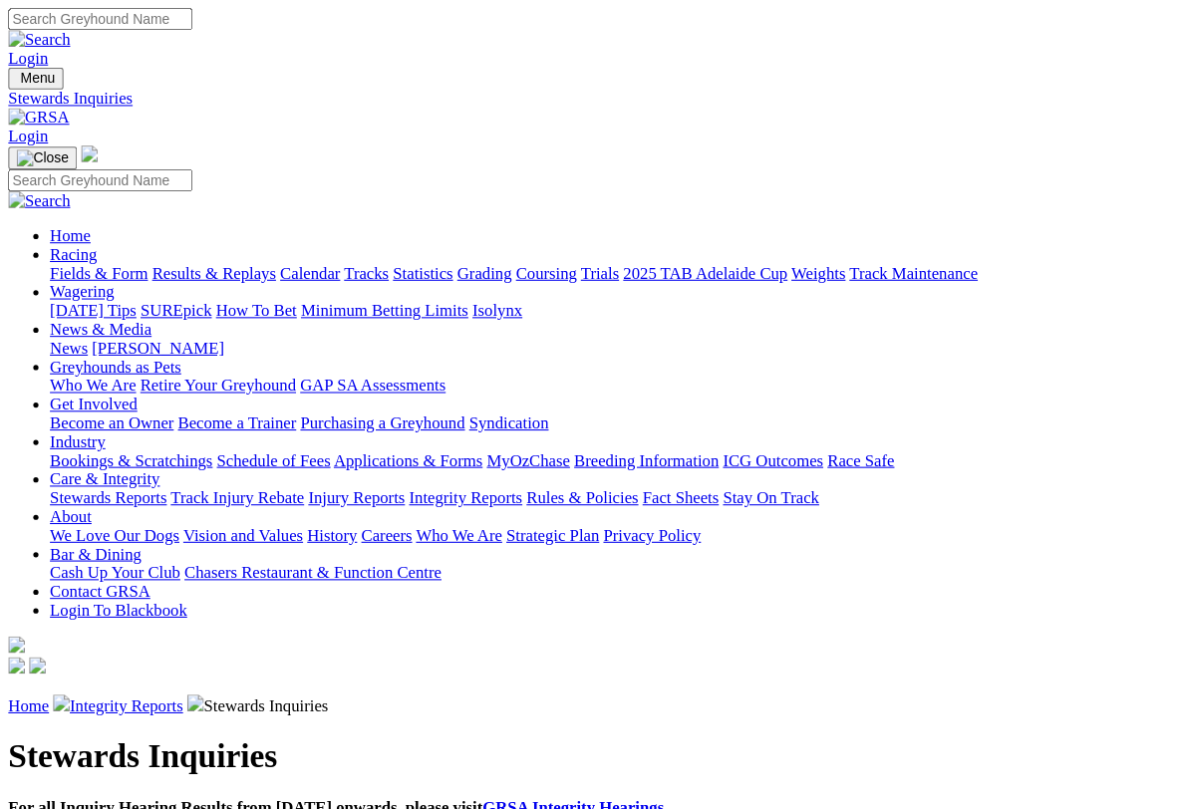
scroll to position [3, 0]
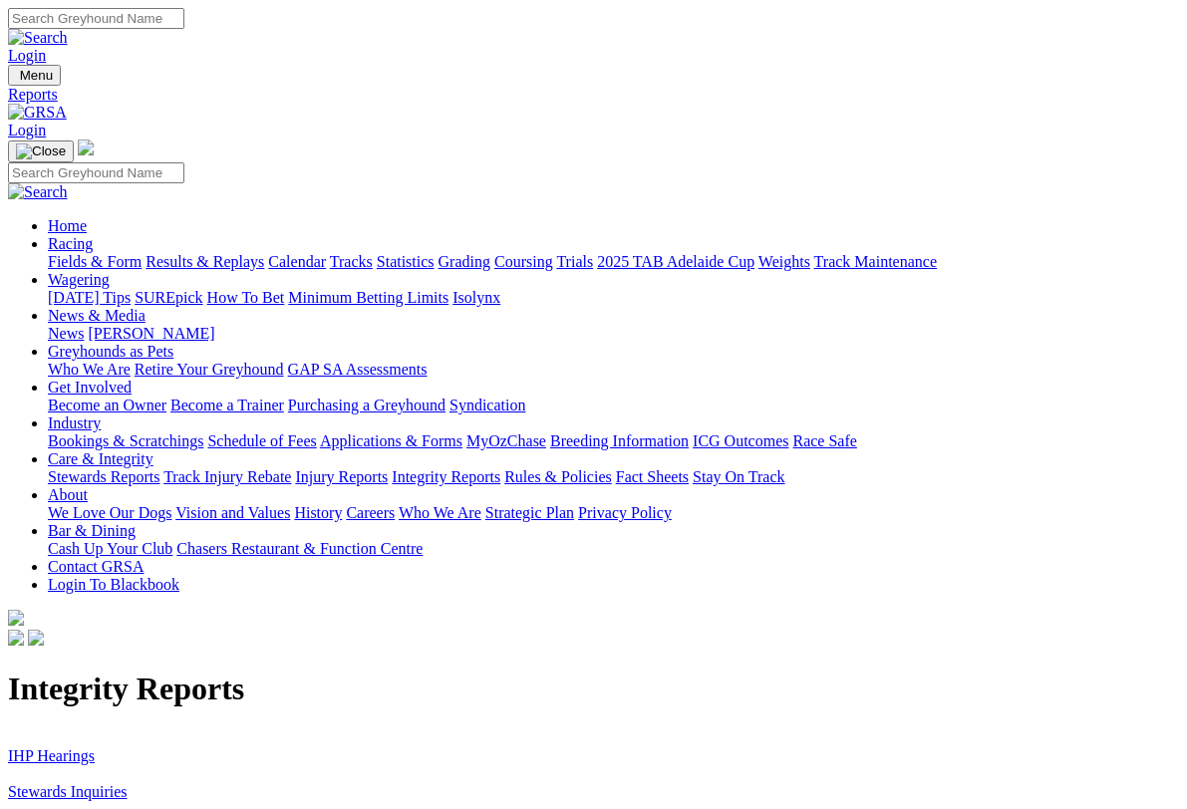
scroll to position [3, 0]
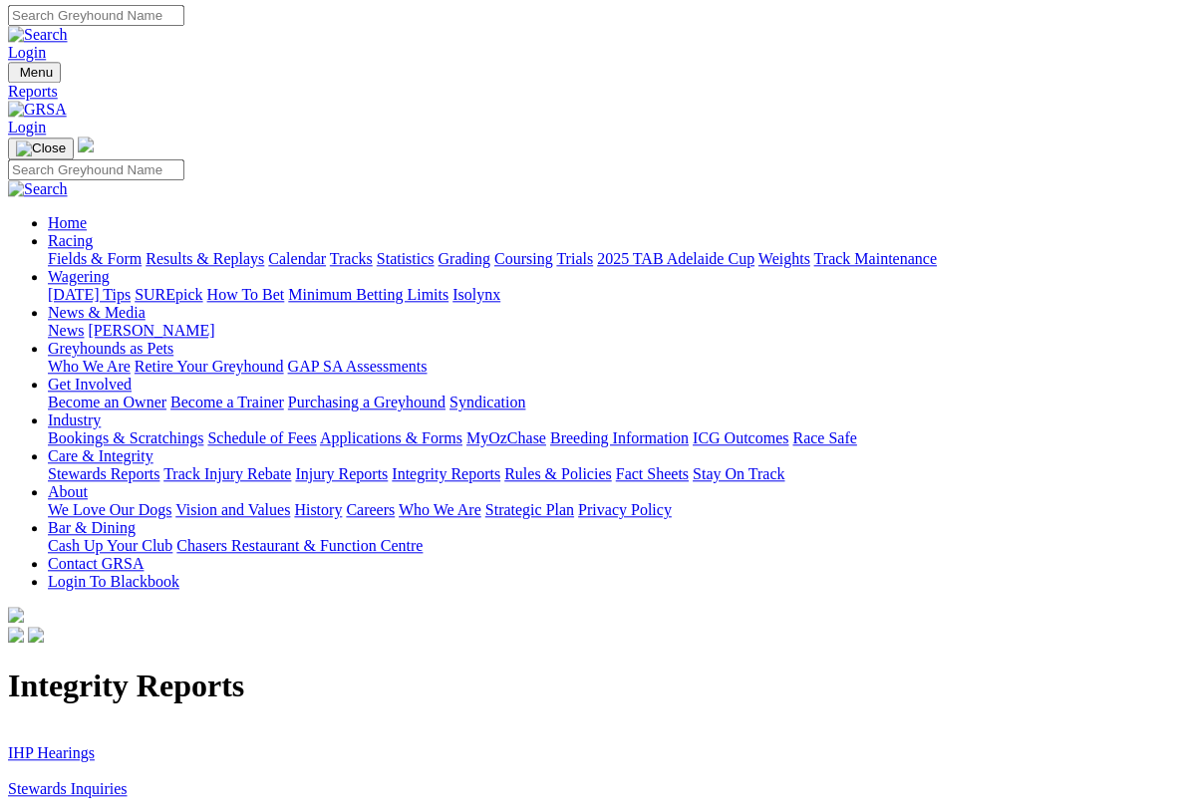
click at [68, 745] on link "IHP Hearings" at bounding box center [51, 753] width 87 height 17
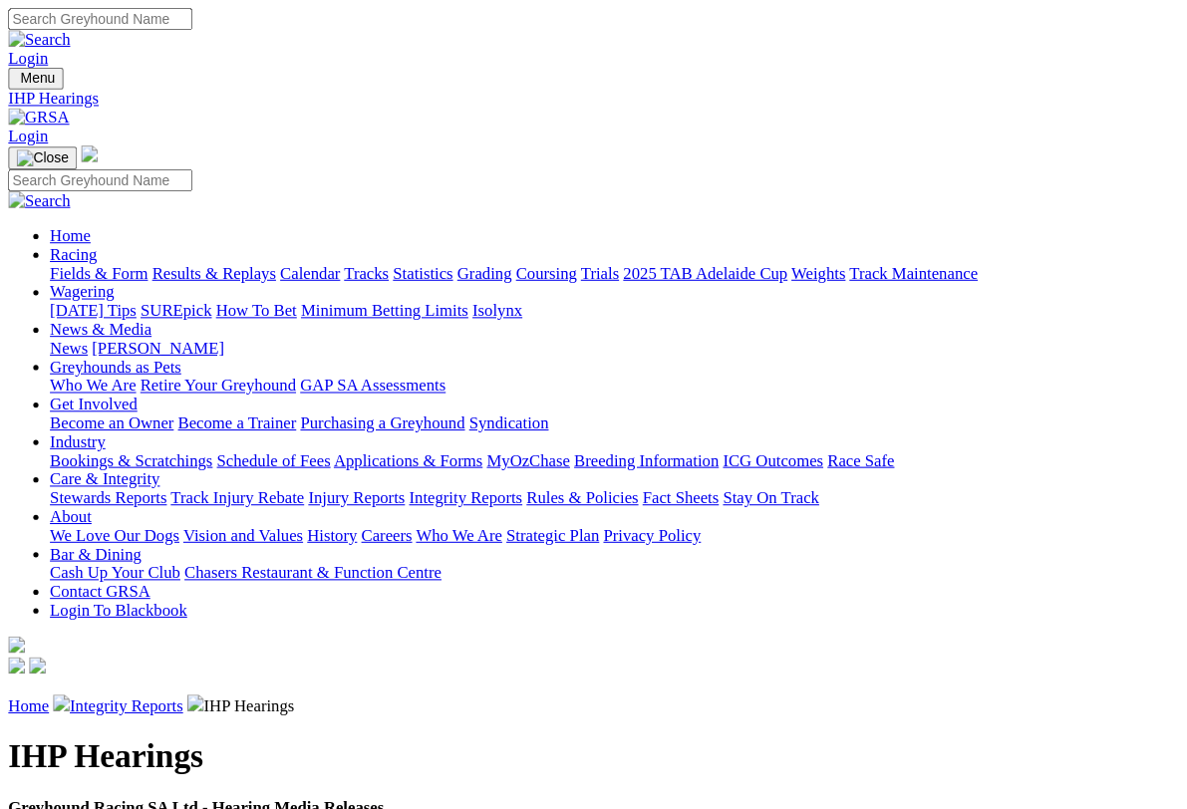
scroll to position [3, 0]
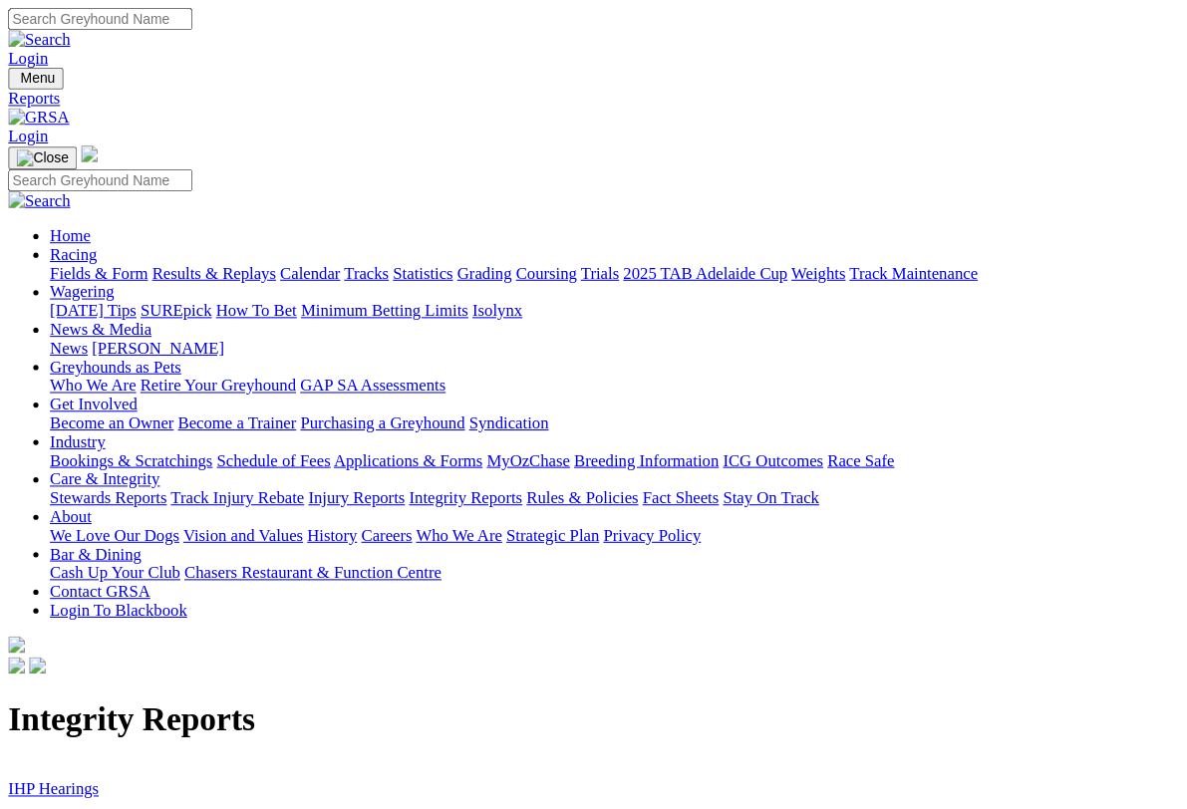
scroll to position [3, 0]
